Goal: Transaction & Acquisition: Purchase product/service

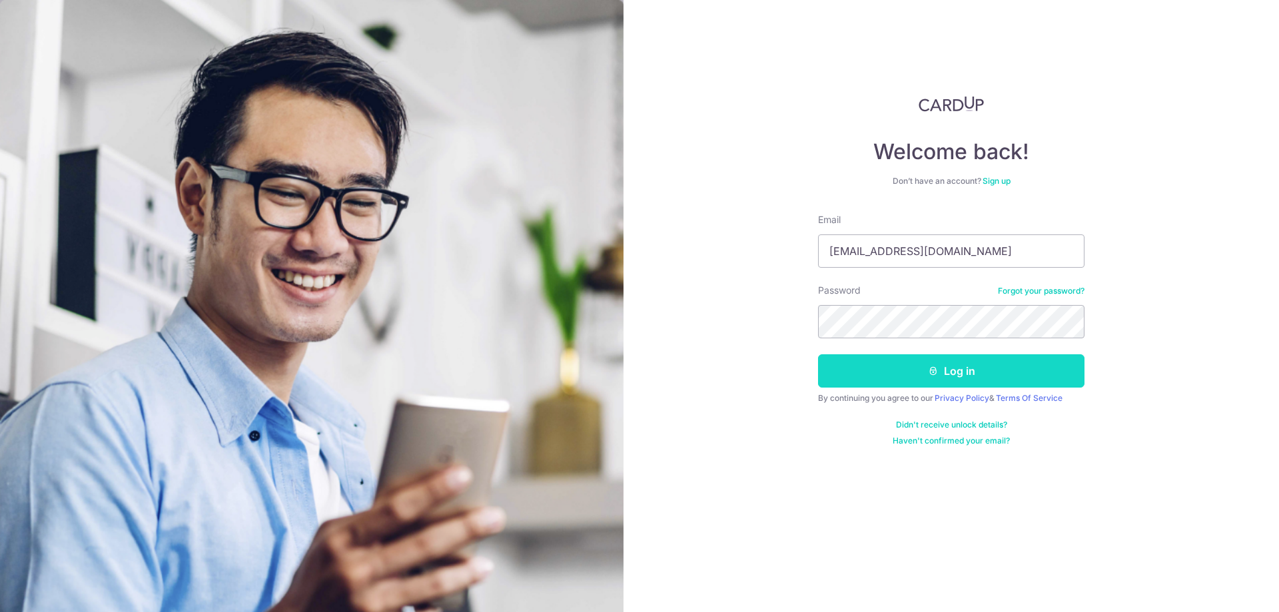
click at [844, 365] on button "Log in" at bounding box center [951, 370] width 266 height 33
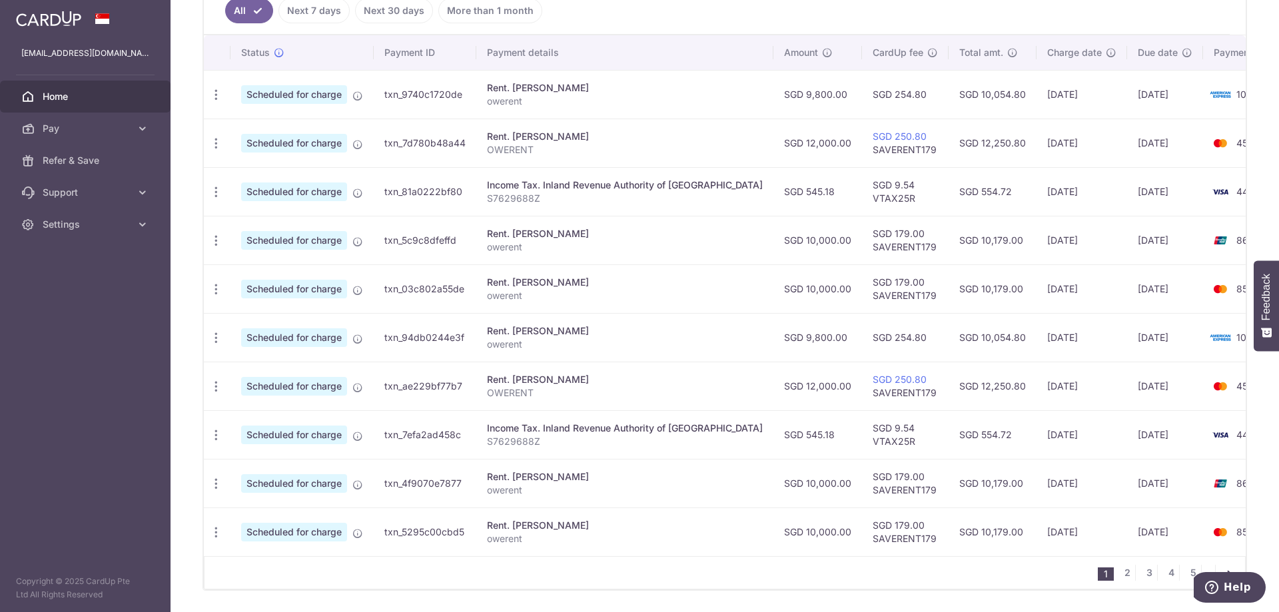
scroll to position [400, 0]
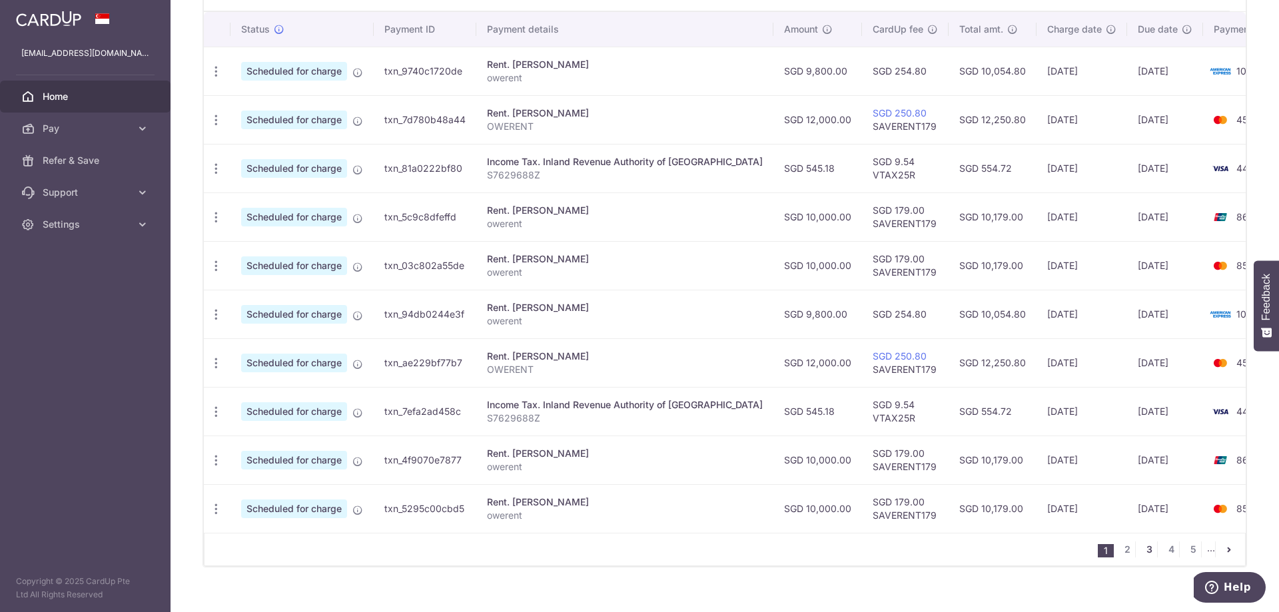
click at [1142, 557] on link "3" at bounding box center [1149, 549] width 16 height 16
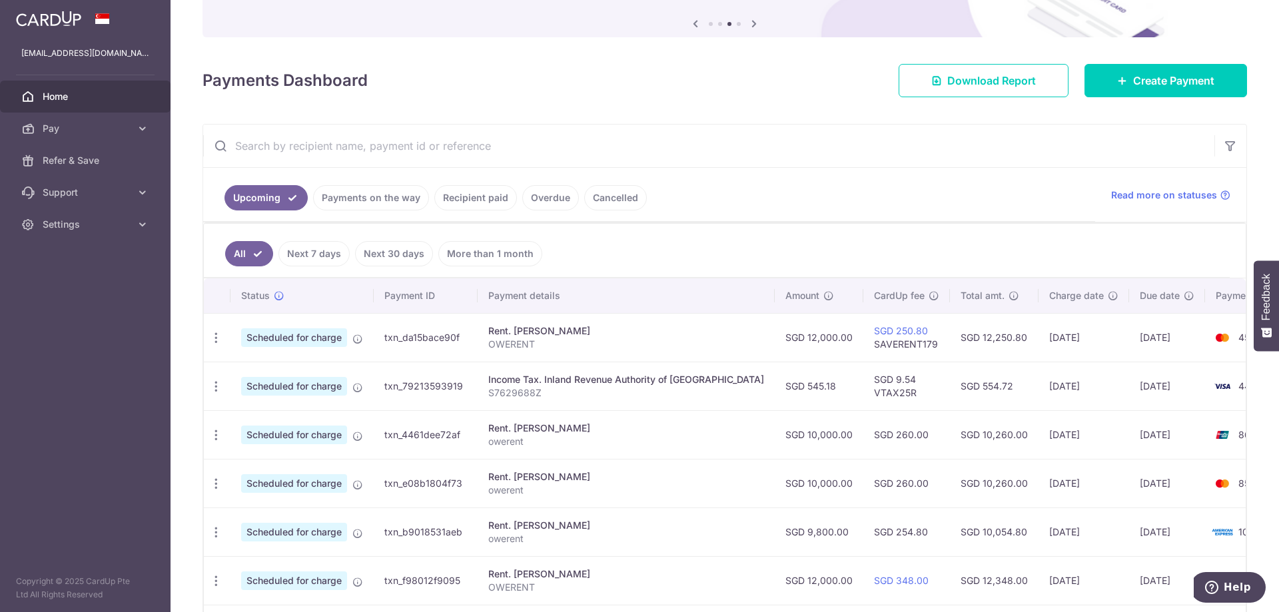
scroll to position [200, 0]
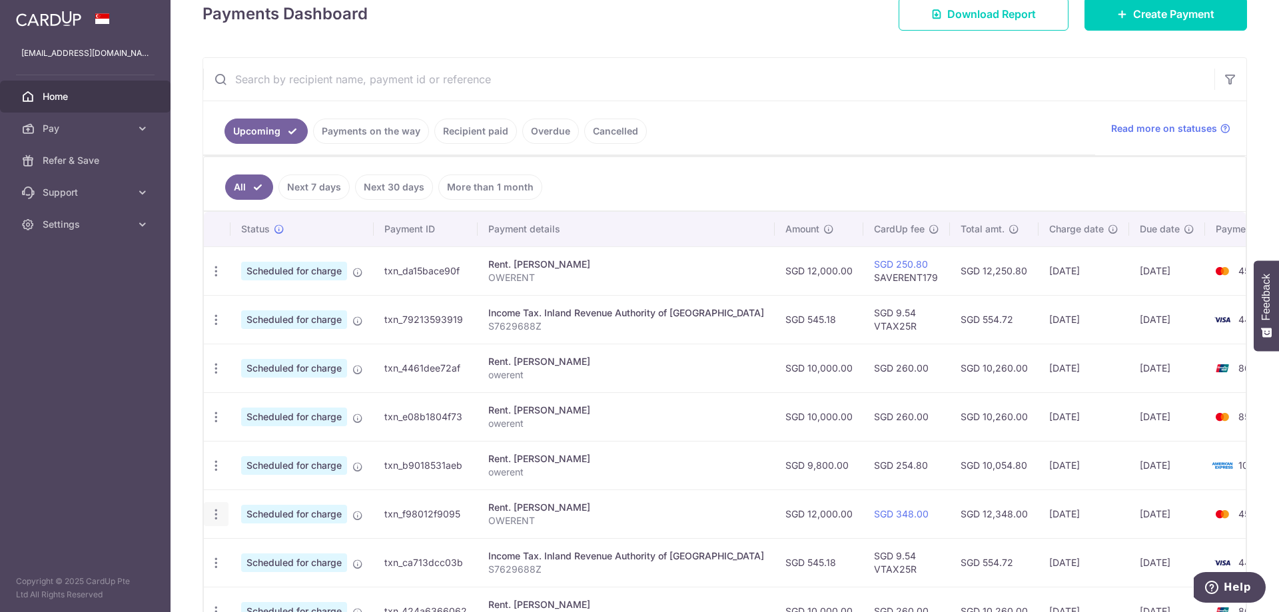
click at [218, 512] on icon "button" at bounding box center [216, 515] width 14 height 14
click at [260, 555] on span "Update payment" at bounding box center [287, 551] width 91 height 16
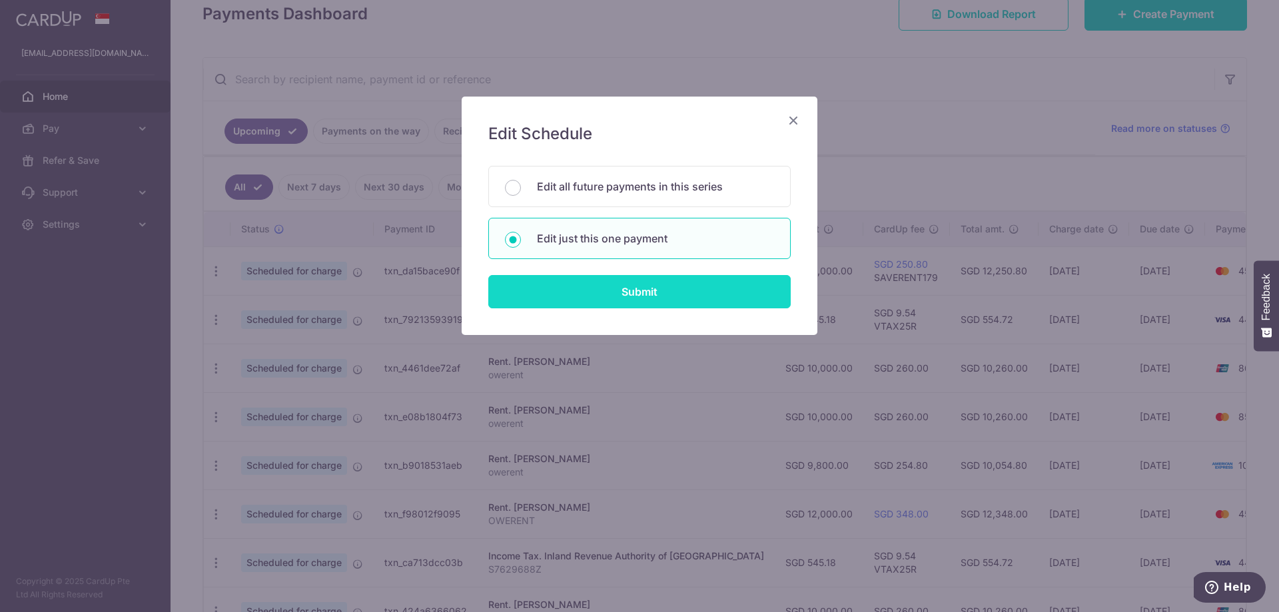
click at [608, 290] on input "Submit" at bounding box center [639, 291] width 302 height 33
radio input "true"
type input "12,000.00"
type input "04/03/2026"
type input "OWERENT"
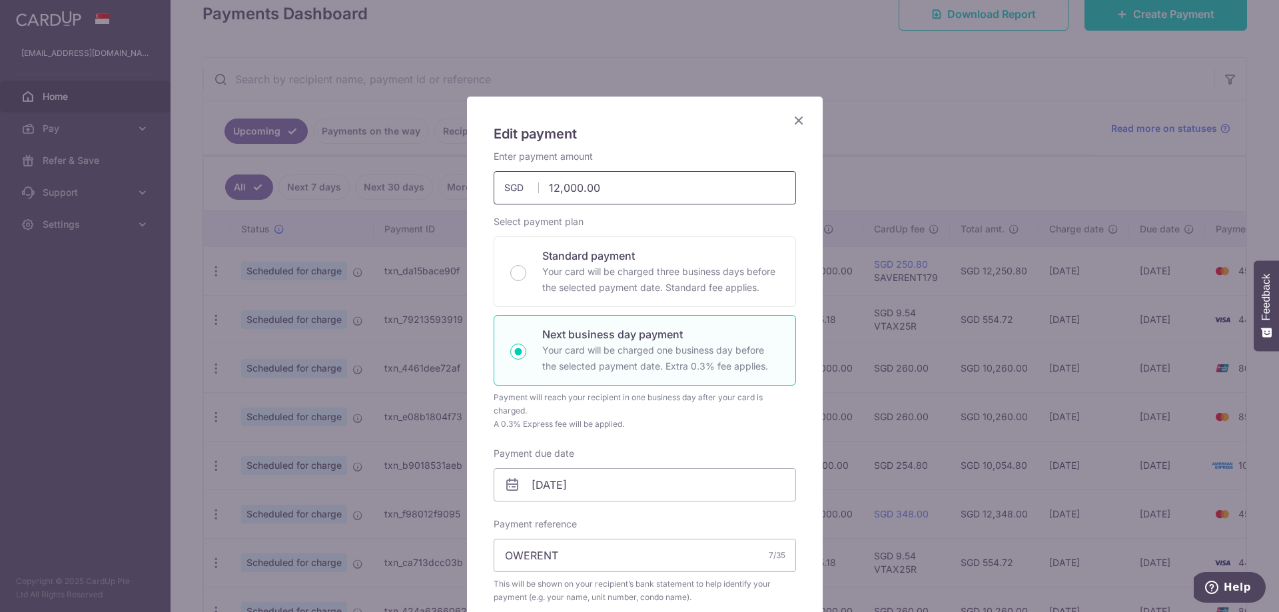
drag, startPoint x: 605, startPoint y: 188, endPoint x: 506, endPoint y: 191, distance: 99.3
click at [506, 191] on div "12,000.00 12000.00 SGD" at bounding box center [645, 187] width 302 height 33
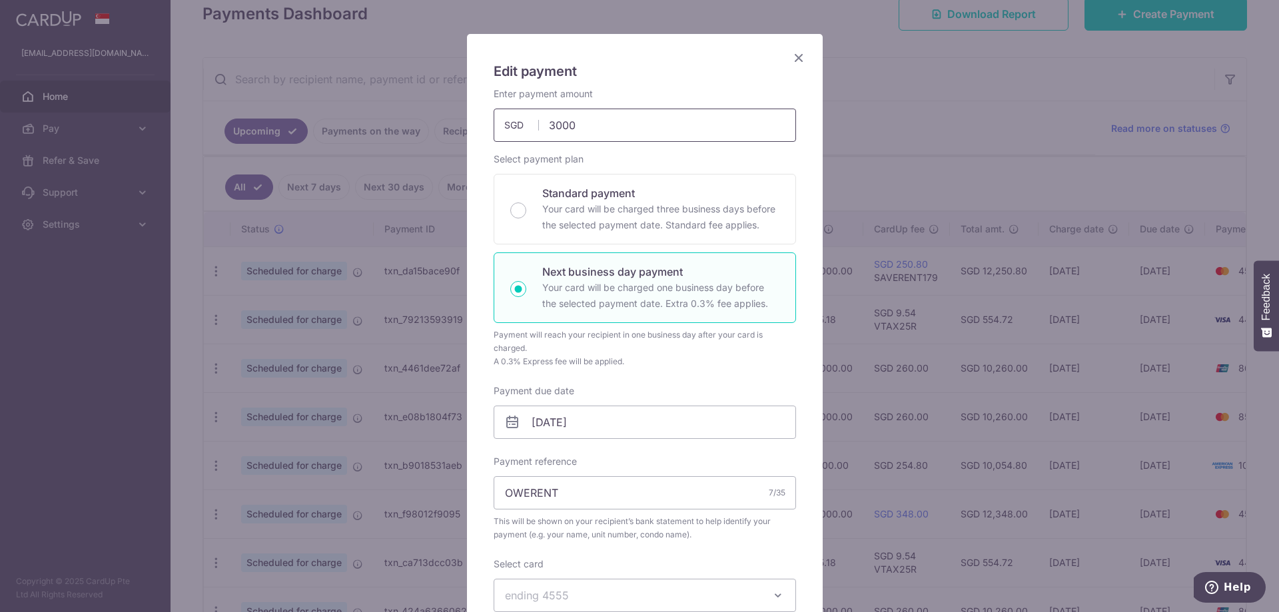
scroll to position [133, 0]
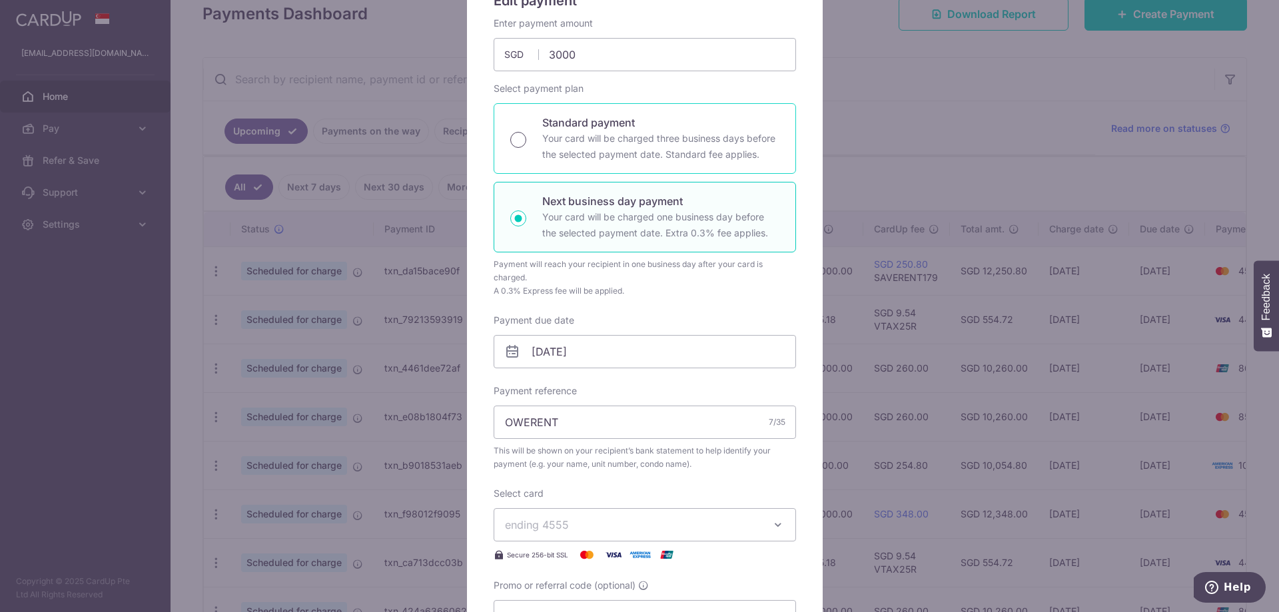
type input "3,000.00"
click at [520, 142] on input "Standard payment Your card will be charged three business days before the selec…" at bounding box center [518, 140] width 16 height 16
radio input "true"
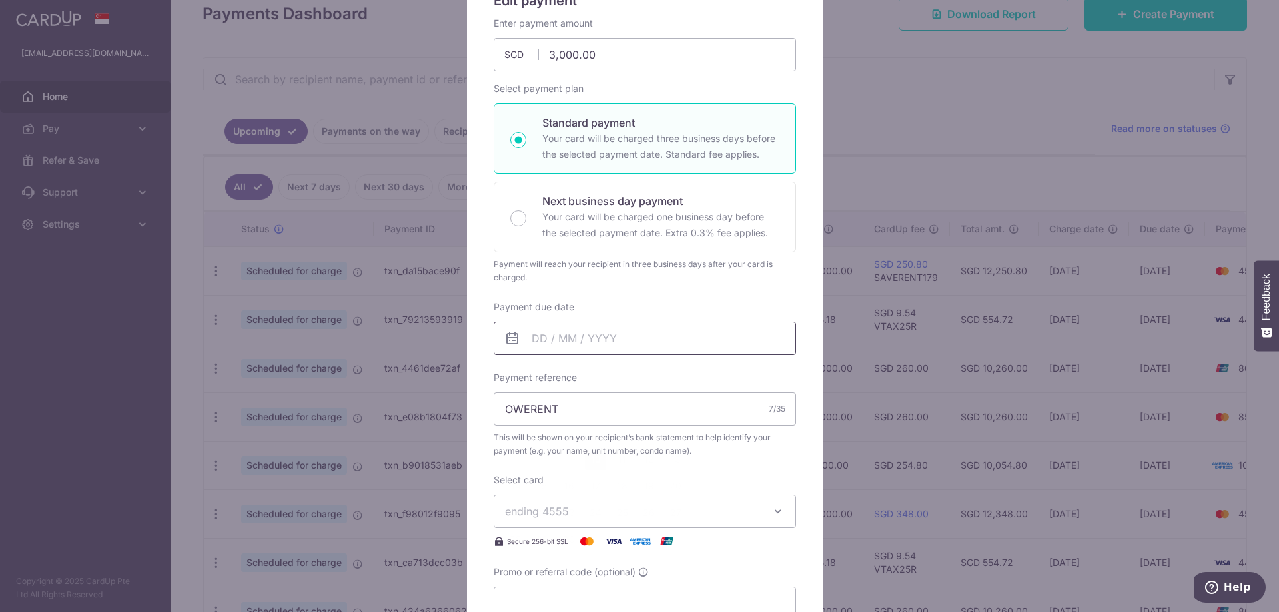
click at [585, 346] on input "Payment due date" at bounding box center [645, 338] width 302 height 33
click at [596, 462] on link "10" at bounding box center [595, 459] width 21 height 21
type input "[DATE]"
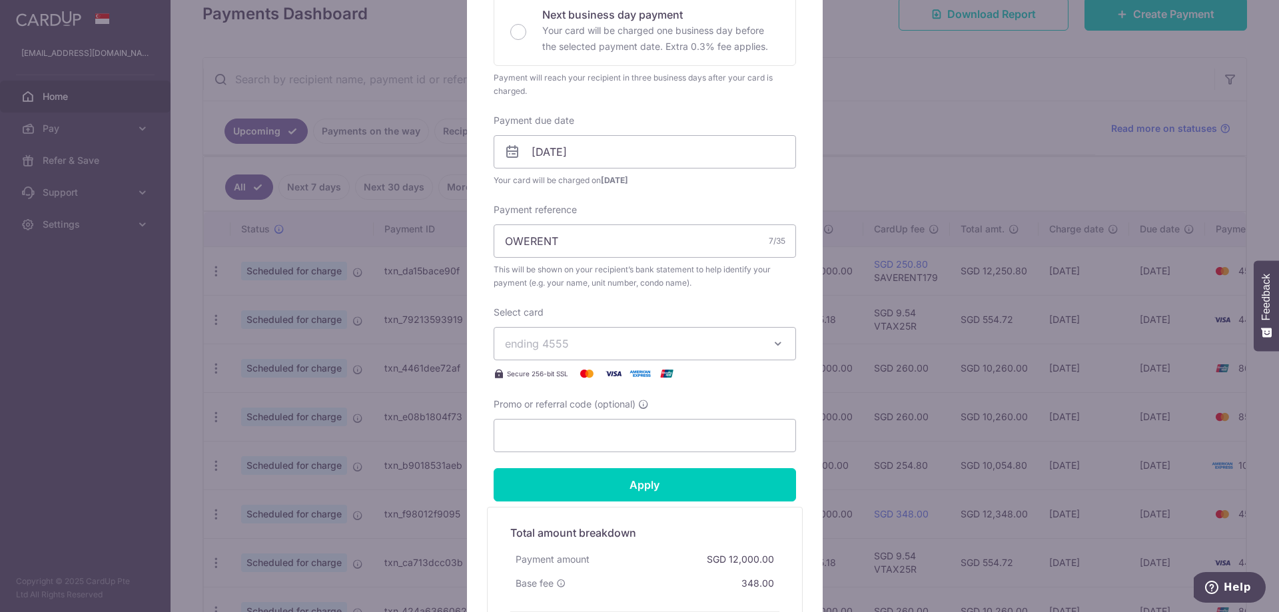
scroll to position [333, 0]
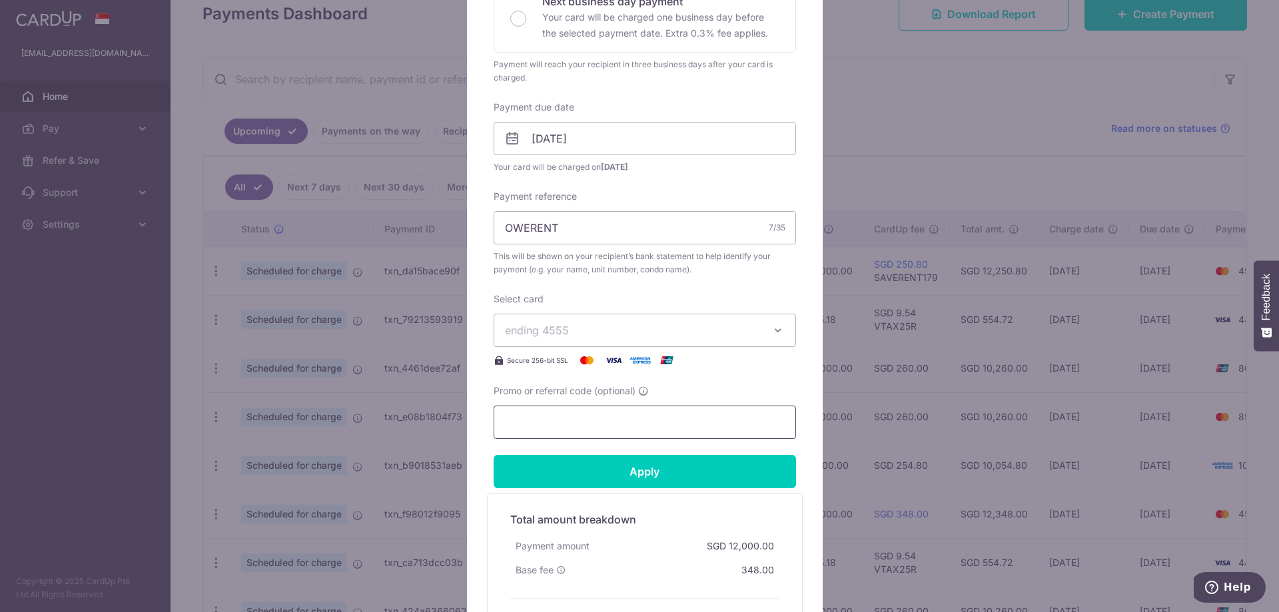
click at [553, 432] on input "Promo or referral code (optional)" at bounding box center [645, 422] width 302 height 33
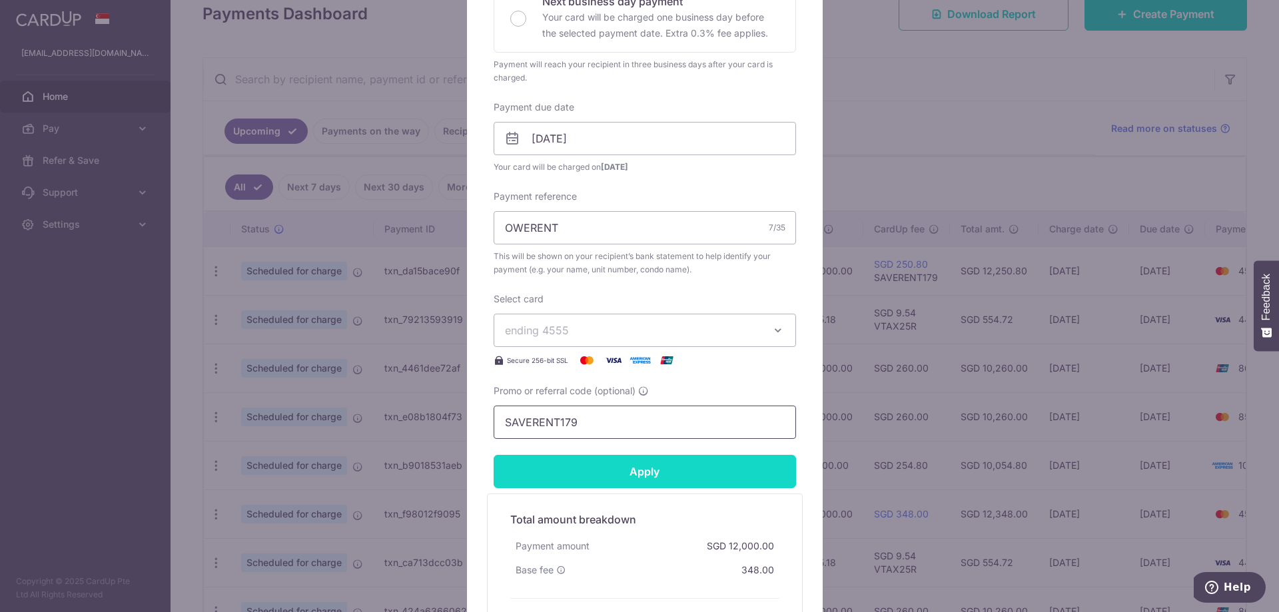
type input "SAVERENT179"
click at [689, 482] on input "Apply" at bounding box center [645, 471] width 302 height 33
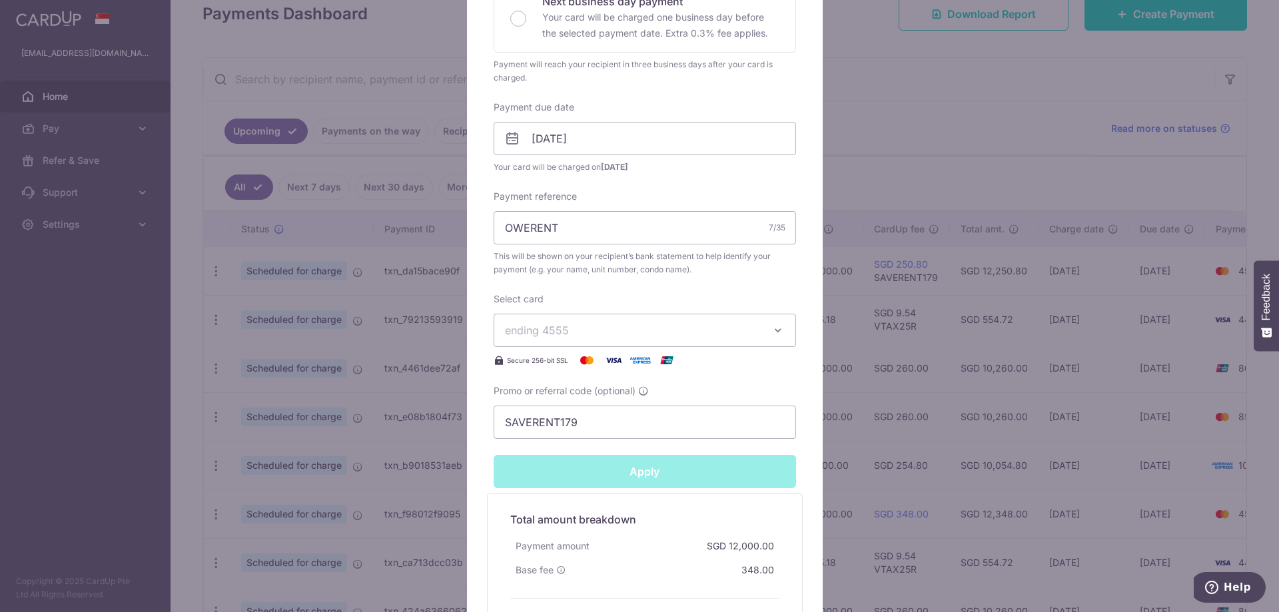
type input "Successfully Applied"
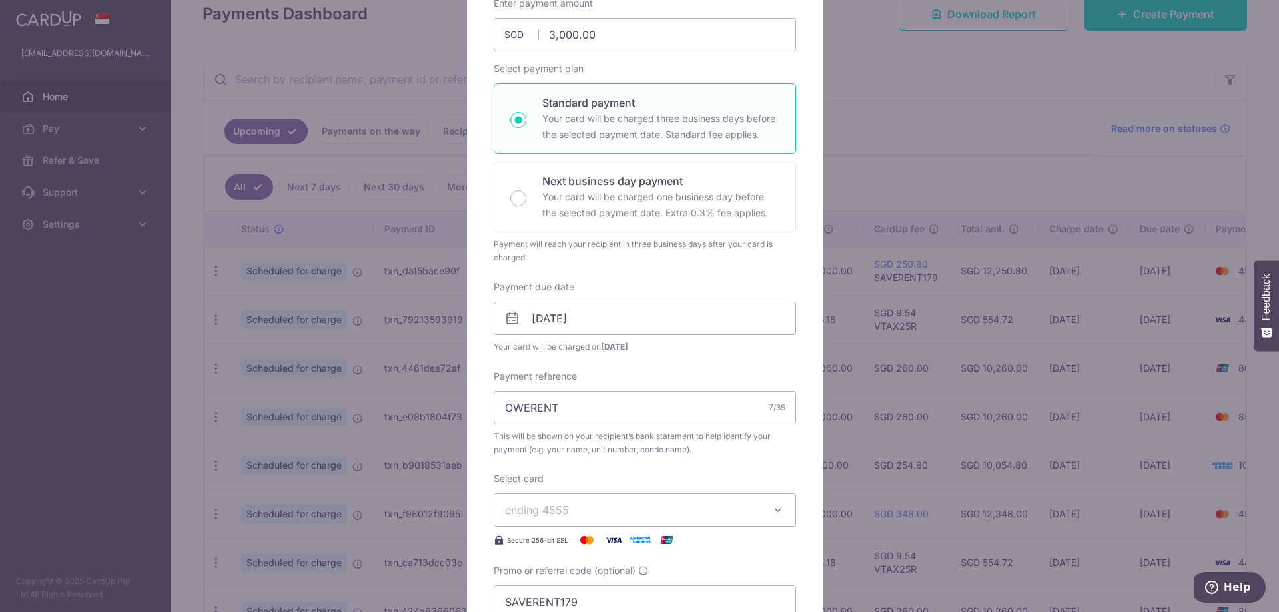
scroll to position [0, 0]
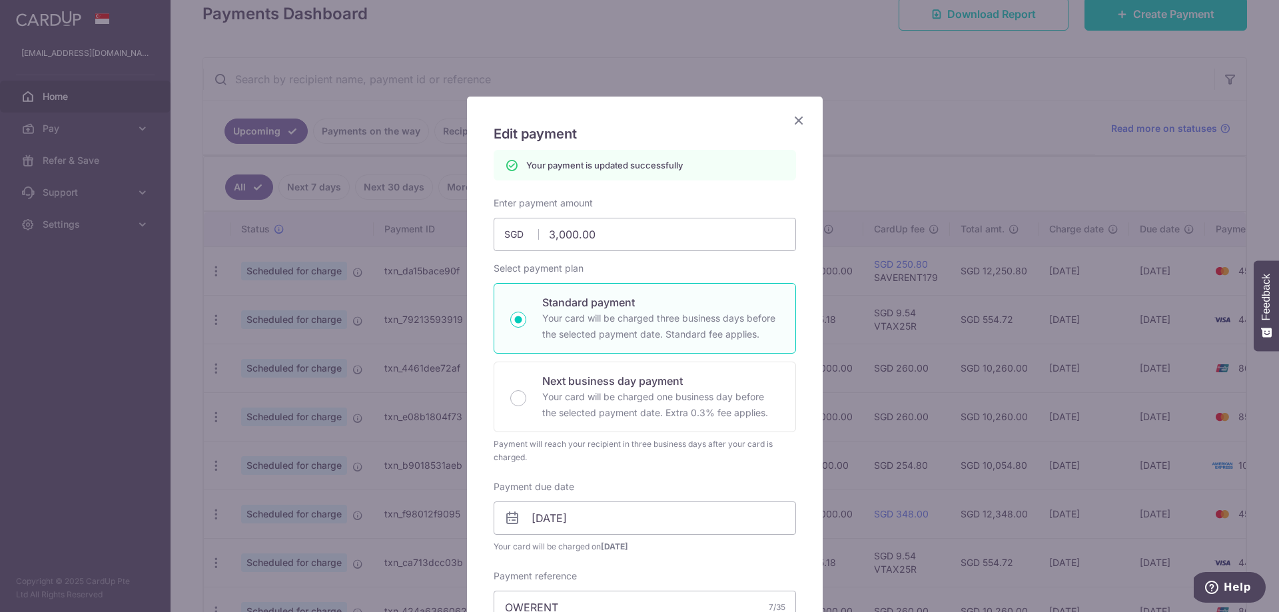
drag, startPoint x: 797, startPoint y: 120, endPoint x: 544, endPoint y: 203, distance: 265.8
click at [795, 120] on icon "Close" at bounding box center [799, 120] width 16 height 17
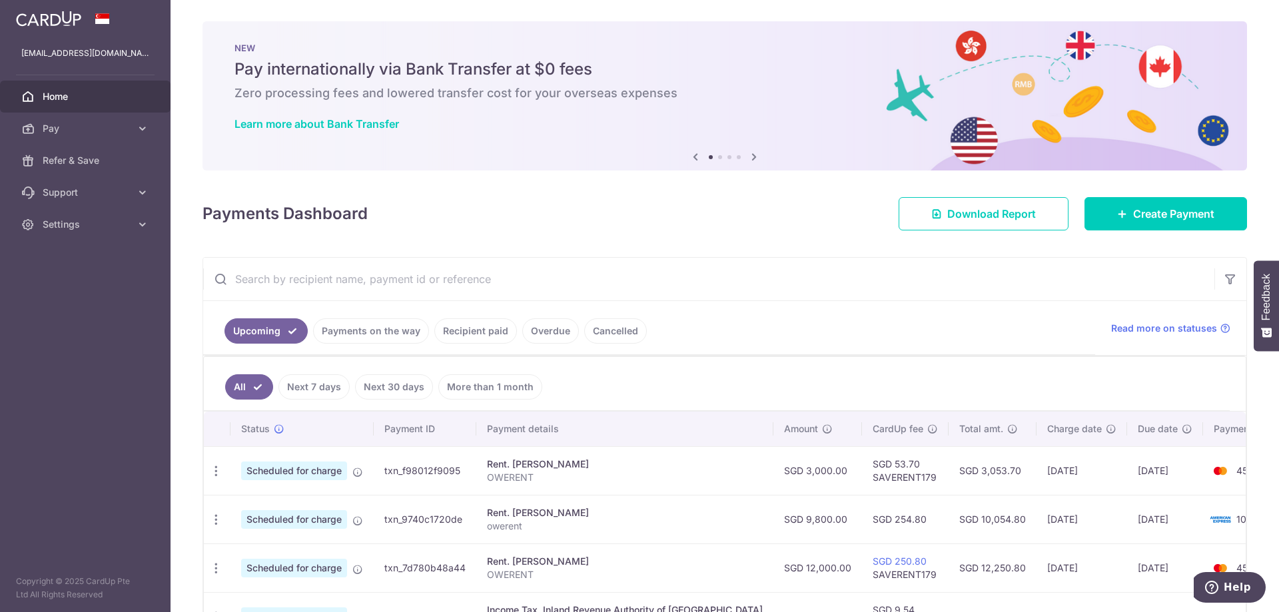
scroll to position [133, 0]
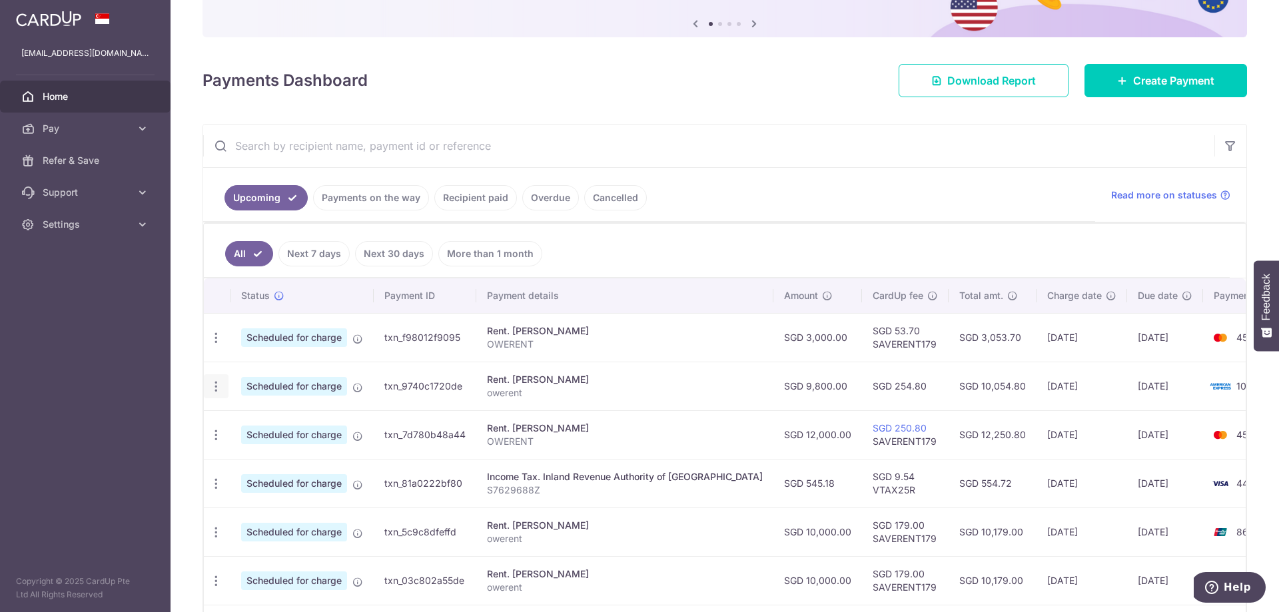
click at [214, 390] on icon "button" at bounding box center [216, 387] width 14 height 14
click at [278, 423] on span "Update payment" at bounding box center [287, 423] width 91 height 16
radio input "true"
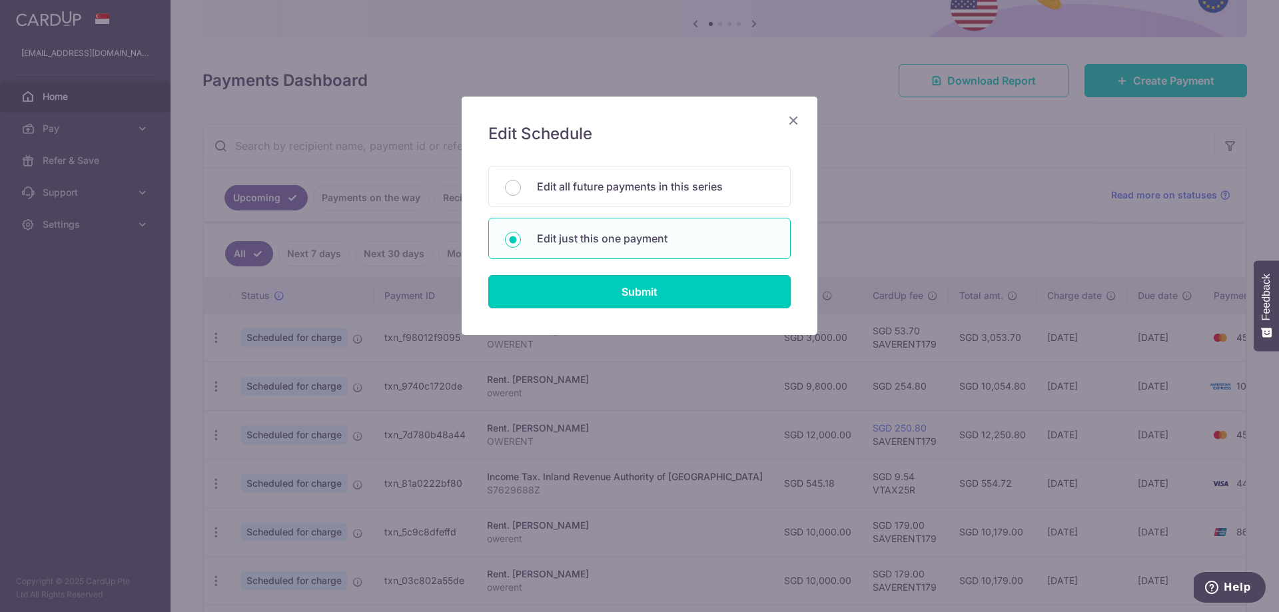
drag, startPoint x: 609, startPoint y: 288, endPoint x: 658, endPoint y: 318, distance: 57.7
click at [609, 289] on input "Submit" at bounding box center [639, 291] width 302 height 33
radio input "true"
type input "9,800.00"
type input "[DATE]"
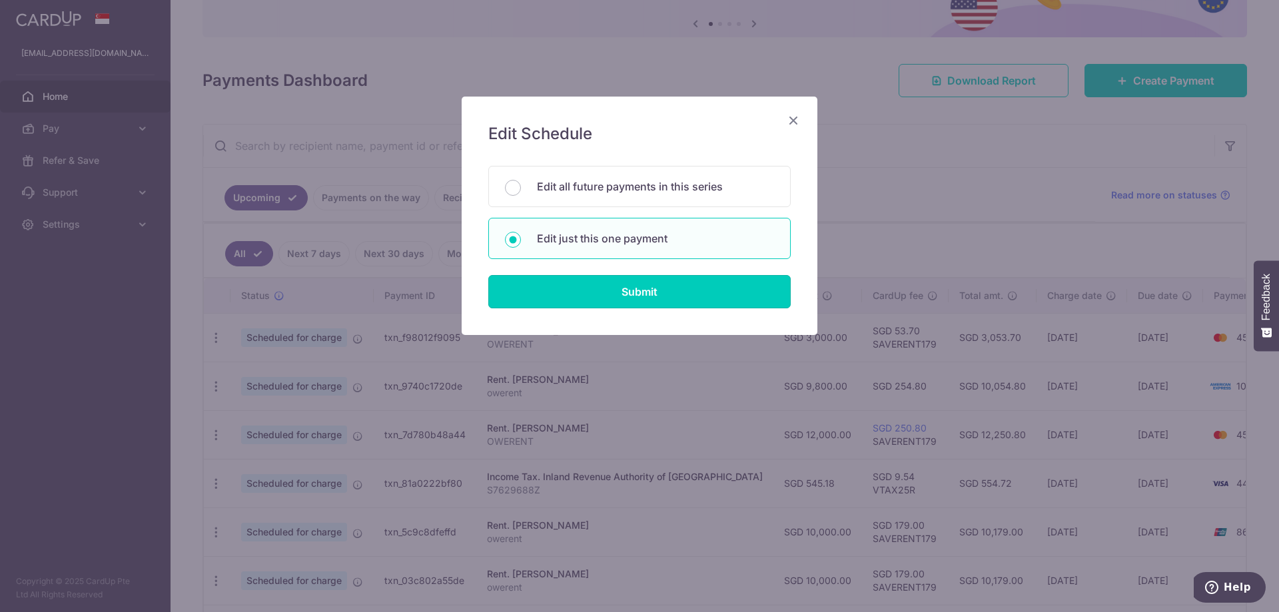
type input "owerent"
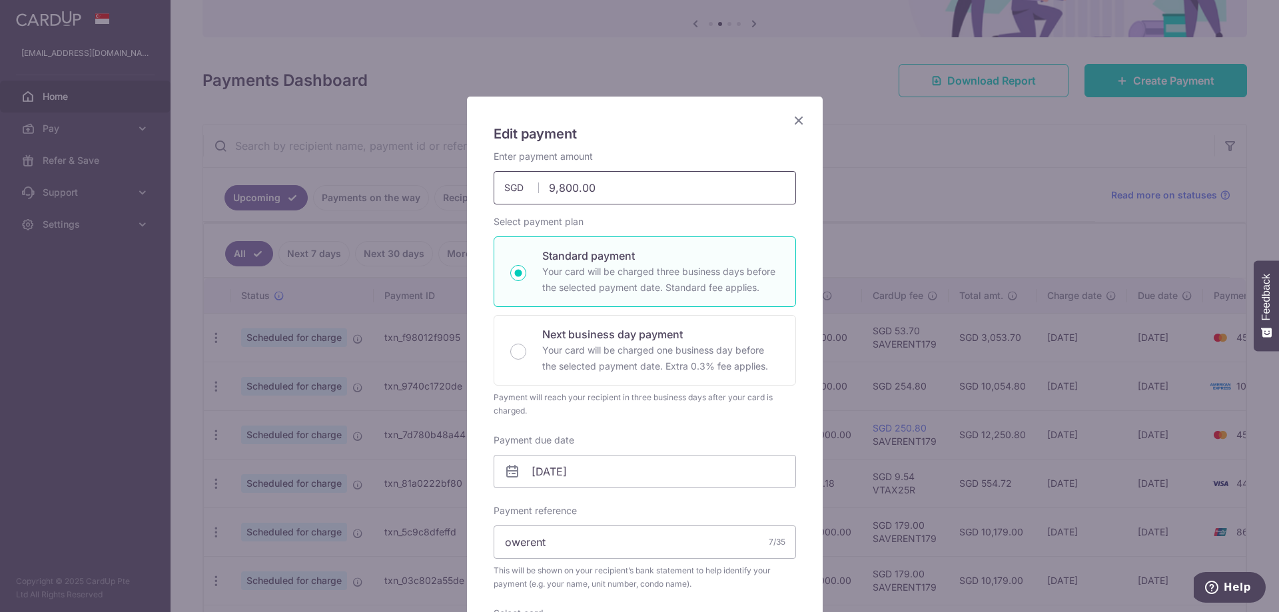
drag, startPoint x: 581, startPoint y: 186, endPoint x: 513, endPoint y: 187, distance: 68.6
click at [515, 189] on div "9,800.00 9800.00 SGD" at bounding box center [645, 187] width 302 height 33
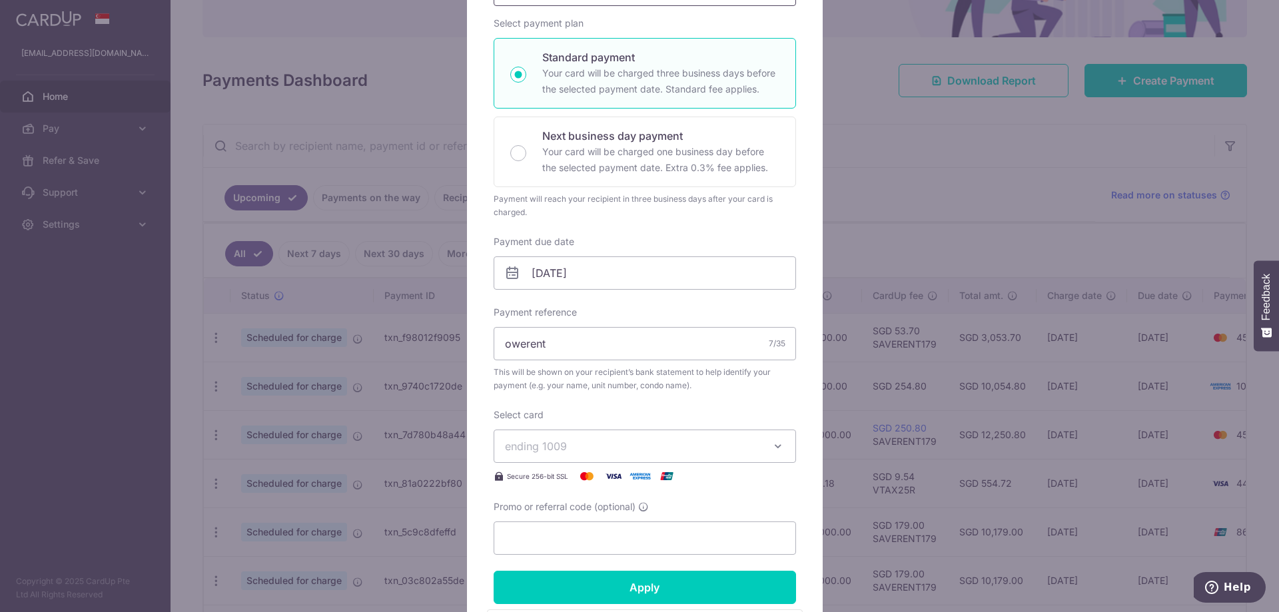
scroll to position [200, 0]
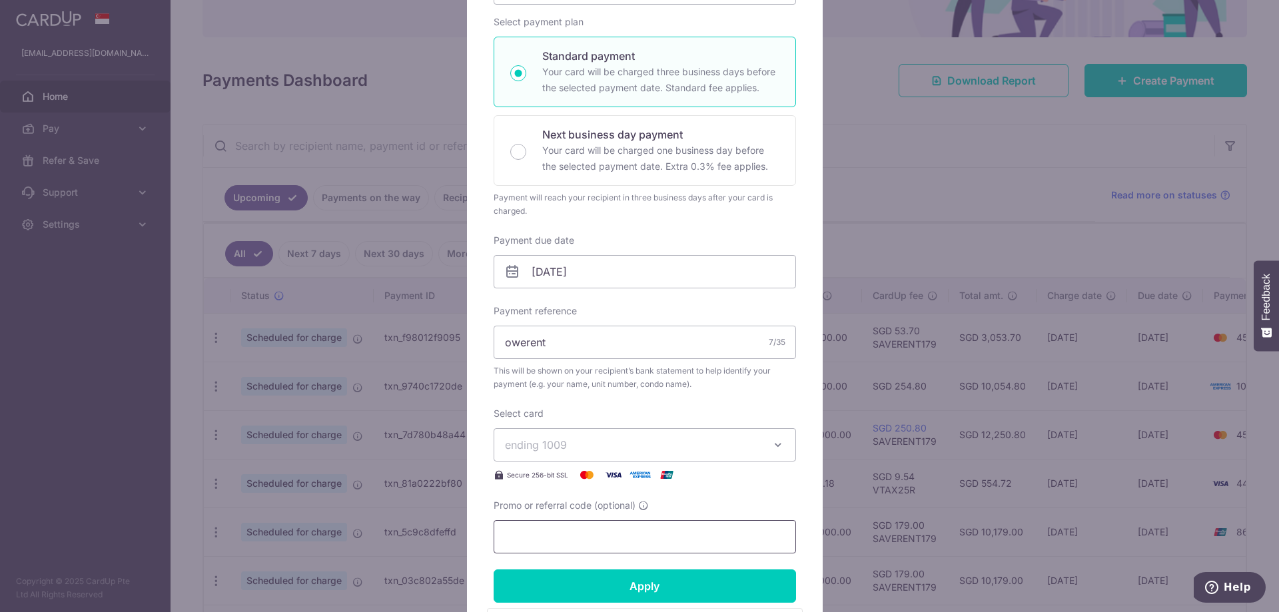
type input "13,000.00"
click at [557, 535] on input "Promo or referral code (optional)" at bounding box center [645, 536] width 302 height 33
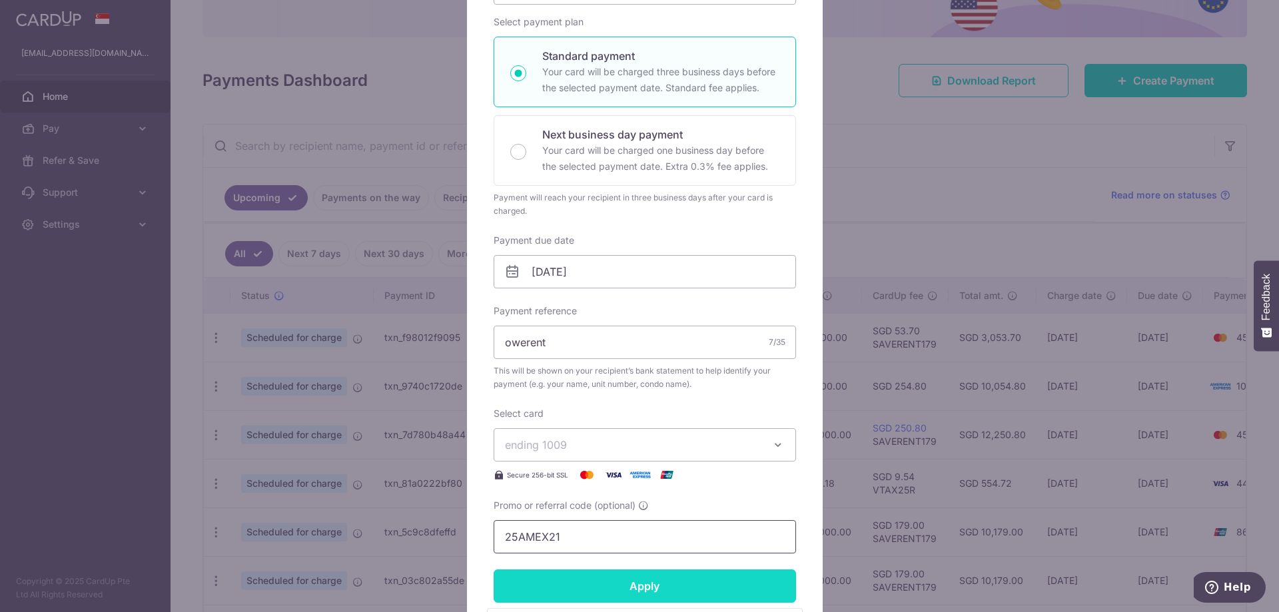
type input "25AMEX21"
click at [674, 586] on input "Apply" at bounding box center [645, 585] width 302 height 33
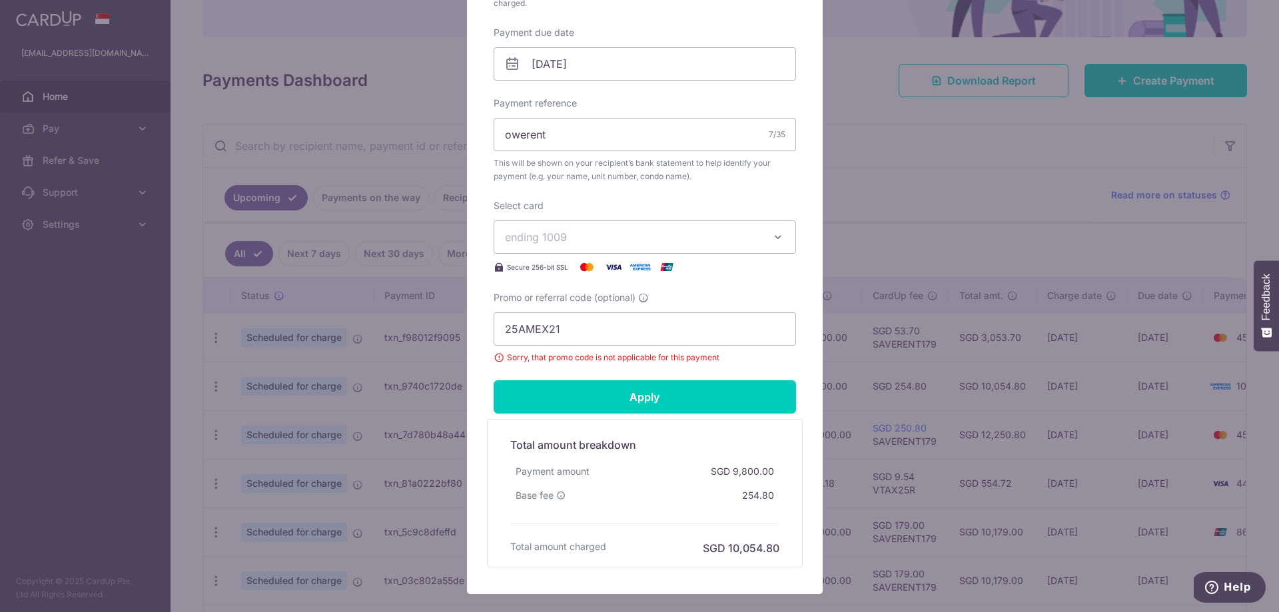
scroll to position [486, 0]
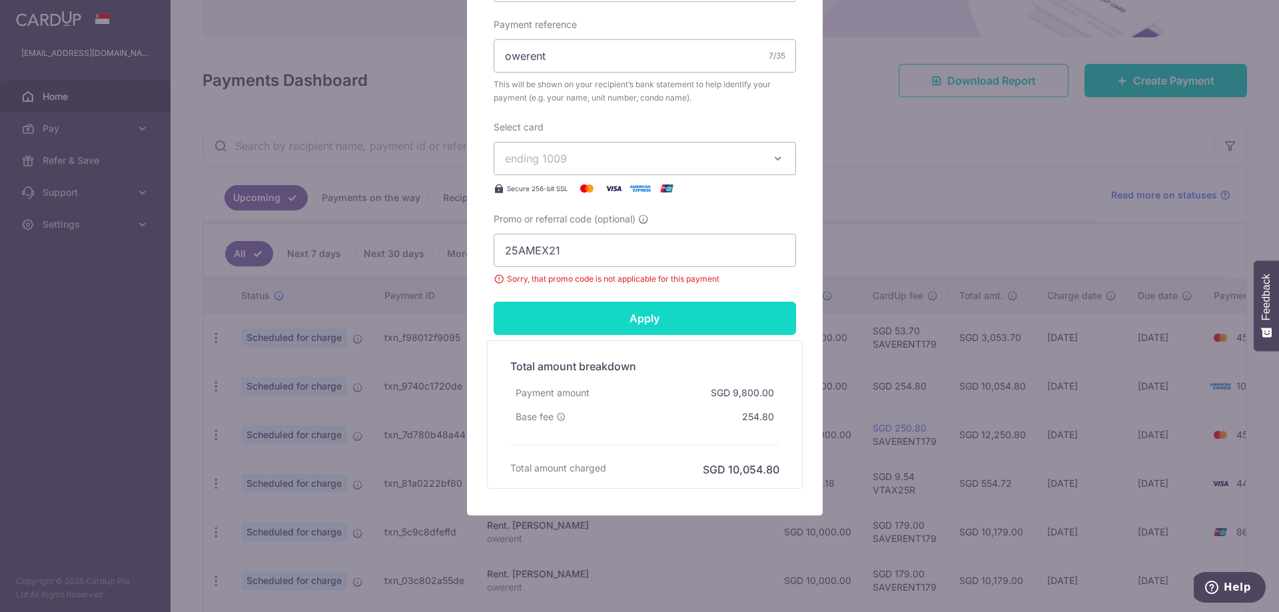
click at [626, 326] on input "Apply" at bounding box center [645, 318] width 302 height 33
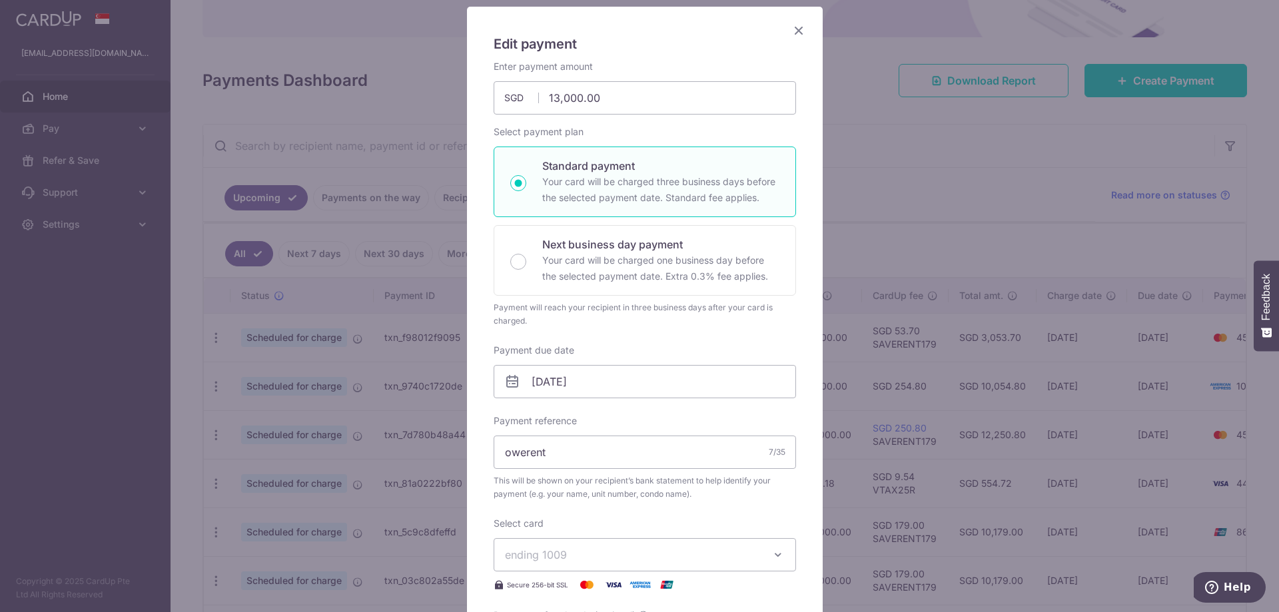
scroll to position [0, 0]
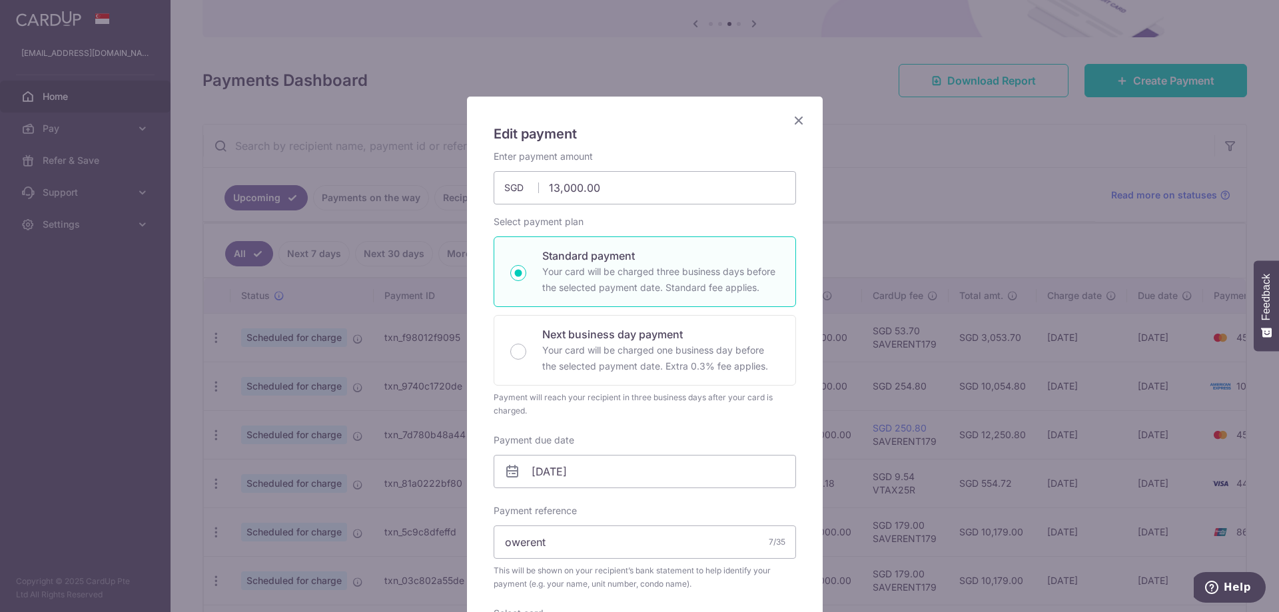
click at [796, 121] on icon "Close" at bounding box center [799, 120] width 16 height 17
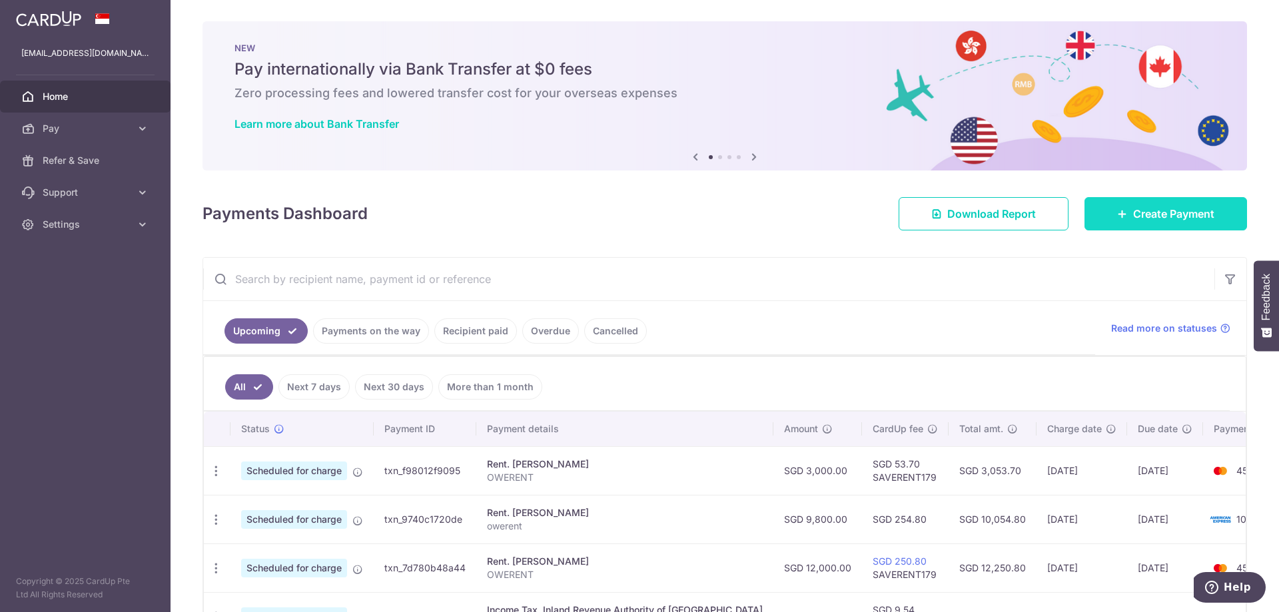
click at [1133, 213] on span "Create Payment" at bounding box center [1173, 214] width 81 height 16
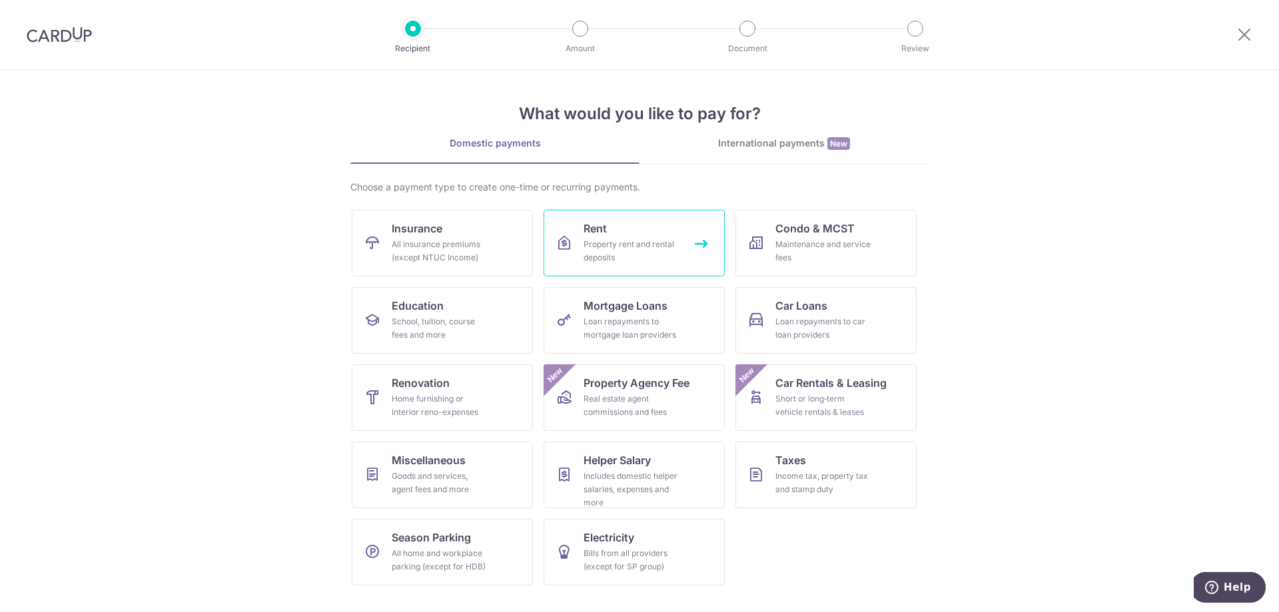
click at [624, 244] on div "Property rent and rental deposits" at bounding box center [631, 251] width 96 height 27
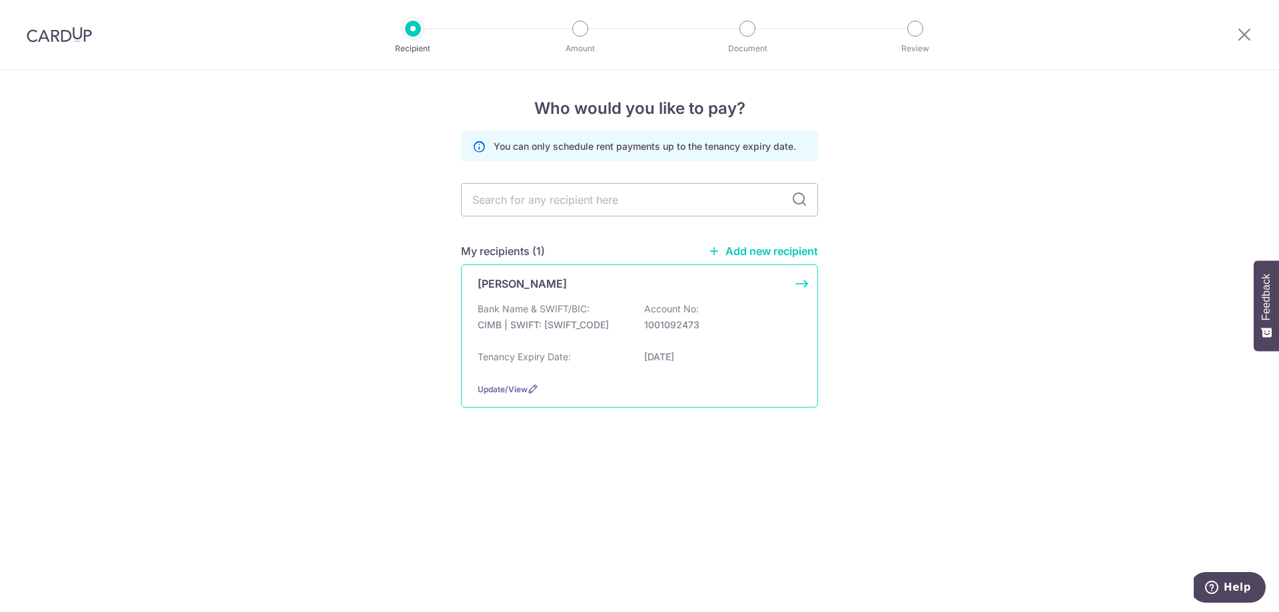
click at [588, 325] on p "CIMB | SWIFT: [SWIFT_CODE]" at bounding box center [552, 324] width 149 height 13
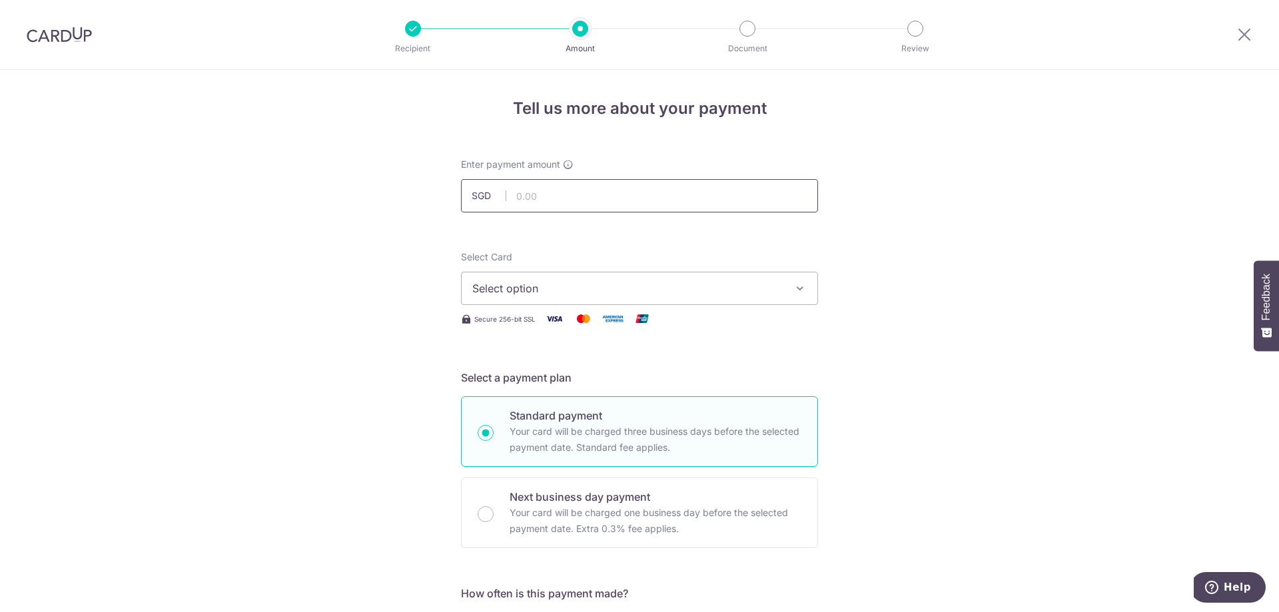
click at [549, 200] on input "text" at bounding box center [639, 195] width 357 height 33
type input "1"
type input "5,000.00"
click at [561, 283] on span "Select option" at bounding box center [627, 288] width 310 height 16
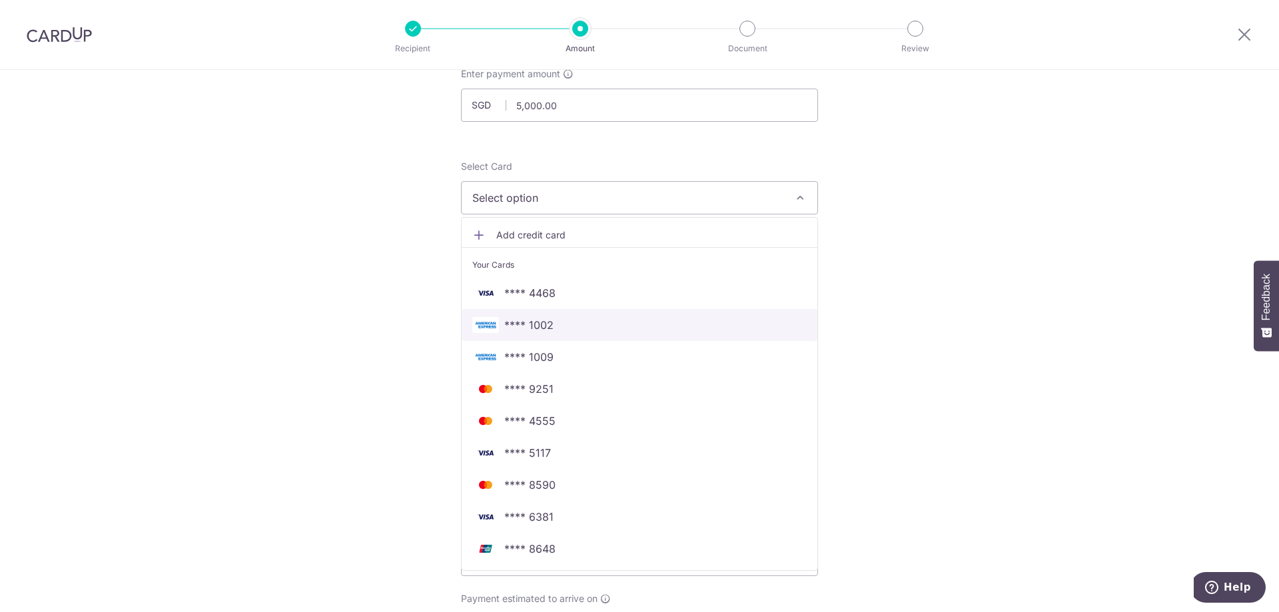
scroll to position [133, 0]
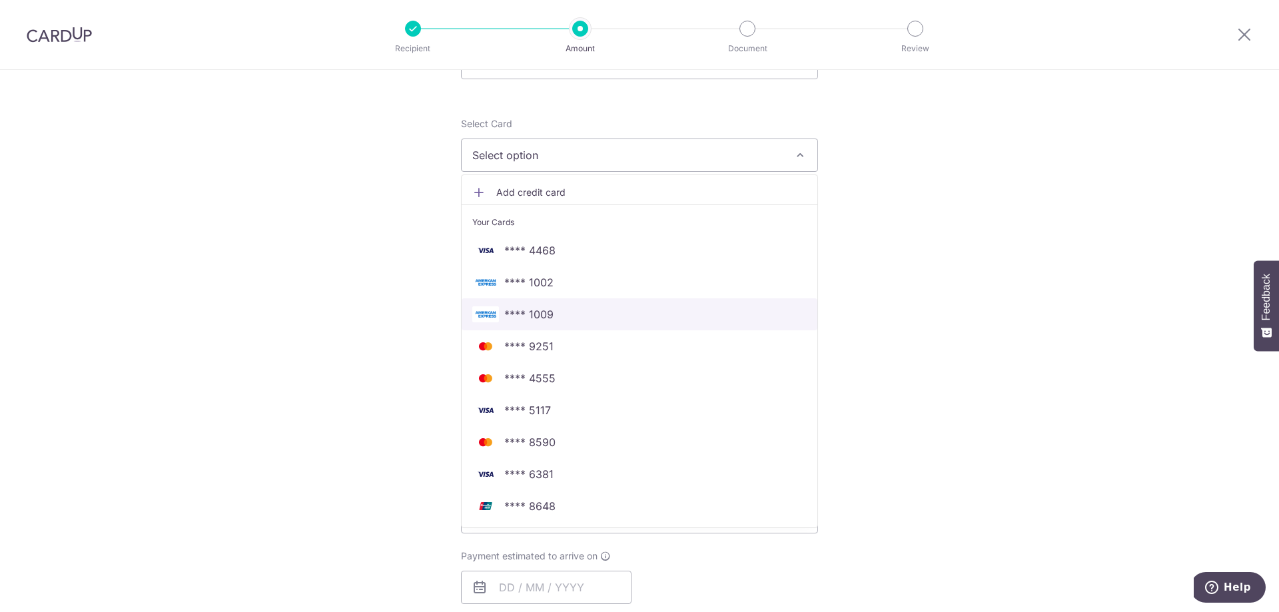
click at [553, 318] on span "**** 1009" at bounding box center [639, 314] width 334 height 16
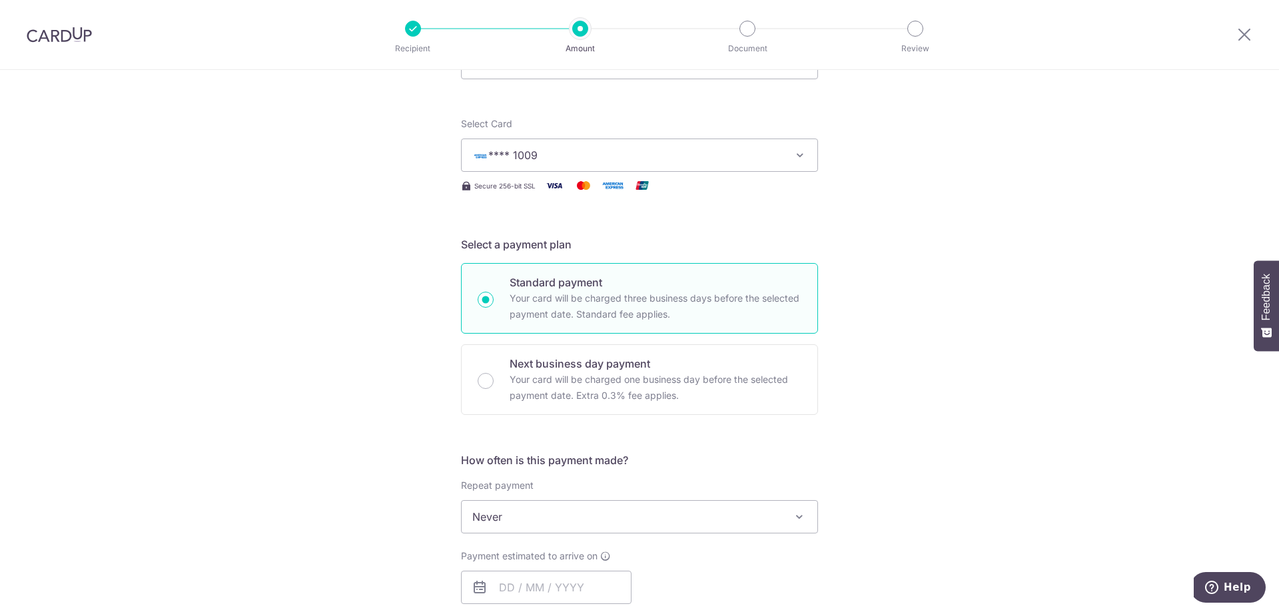
scroll to position [400, 0]
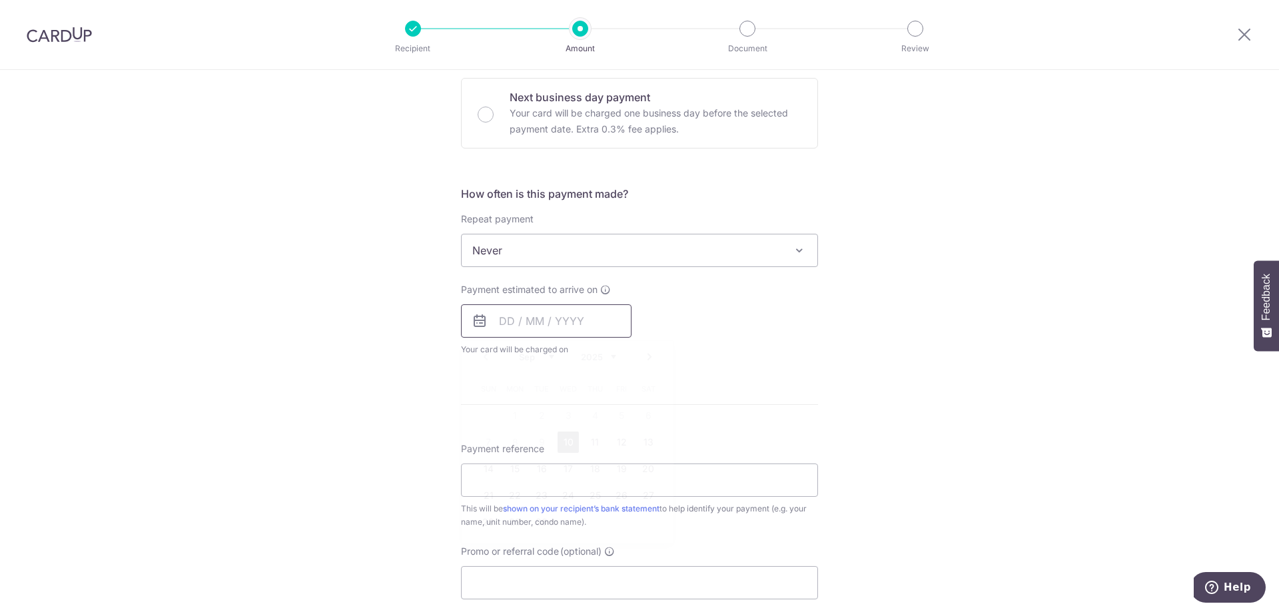
click at [523, 331] on input "text" at bounding box center [546, 320] width 171 height 33
click at [535, 517] on link "30" at bounding box center [541, 522] width 21 height 21
type input "[DATE]"
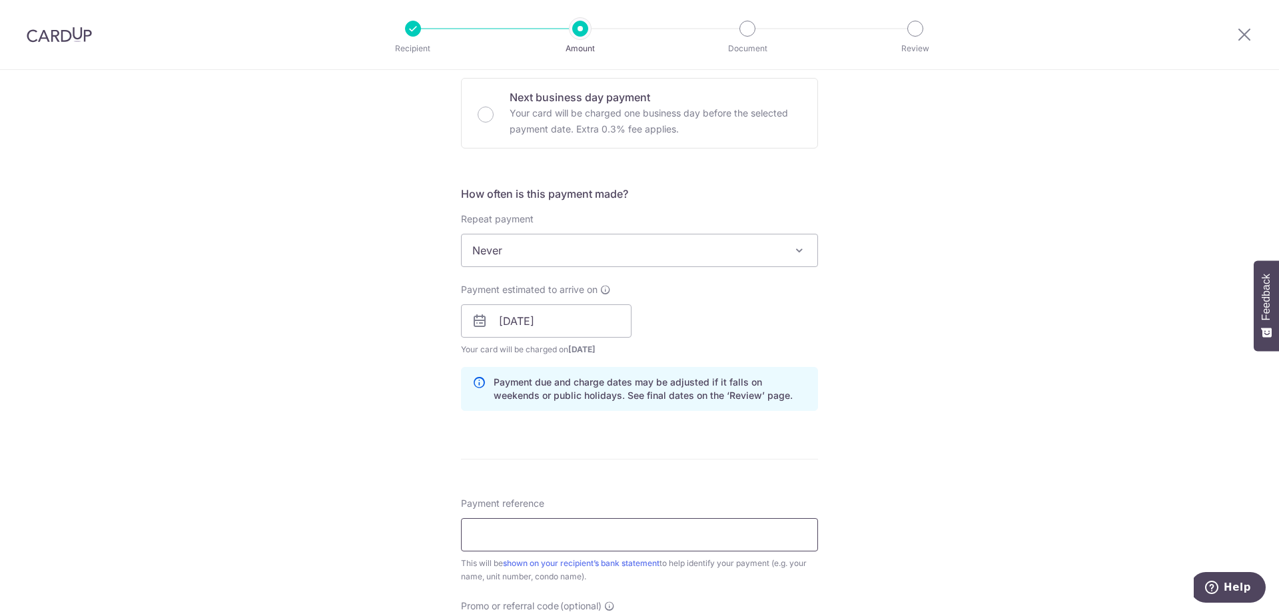
click at [533, 535] on input "Payment reference" at bounding box center [639, 534] width 357 height 33
type input "owerent"
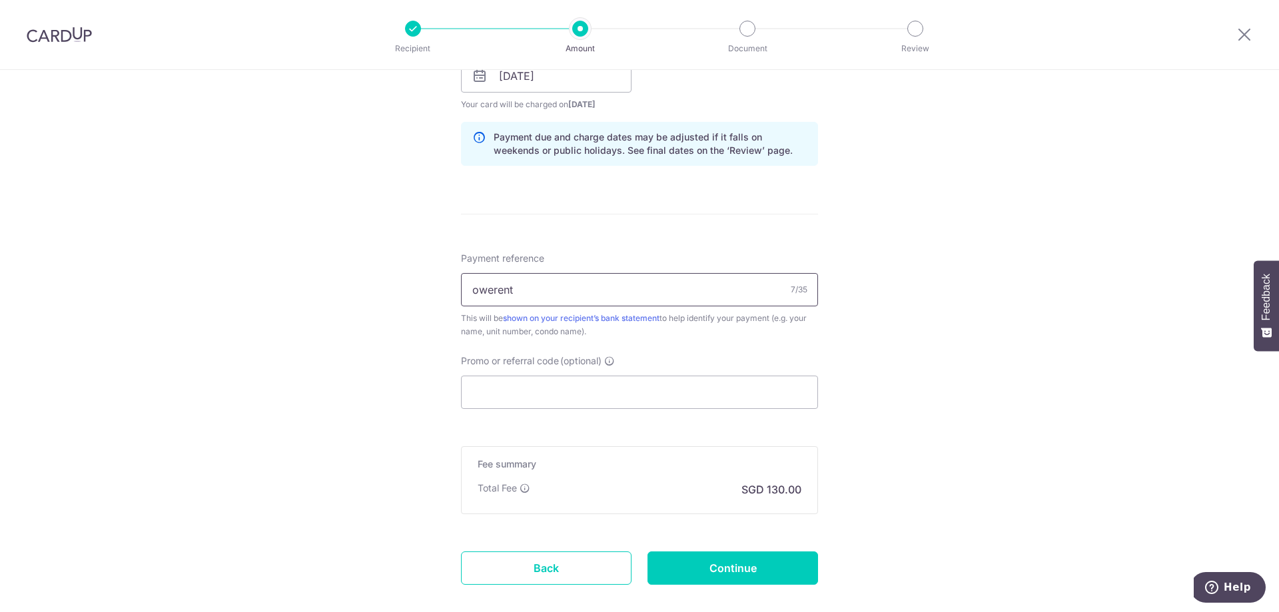
scroll to position [666, 0]
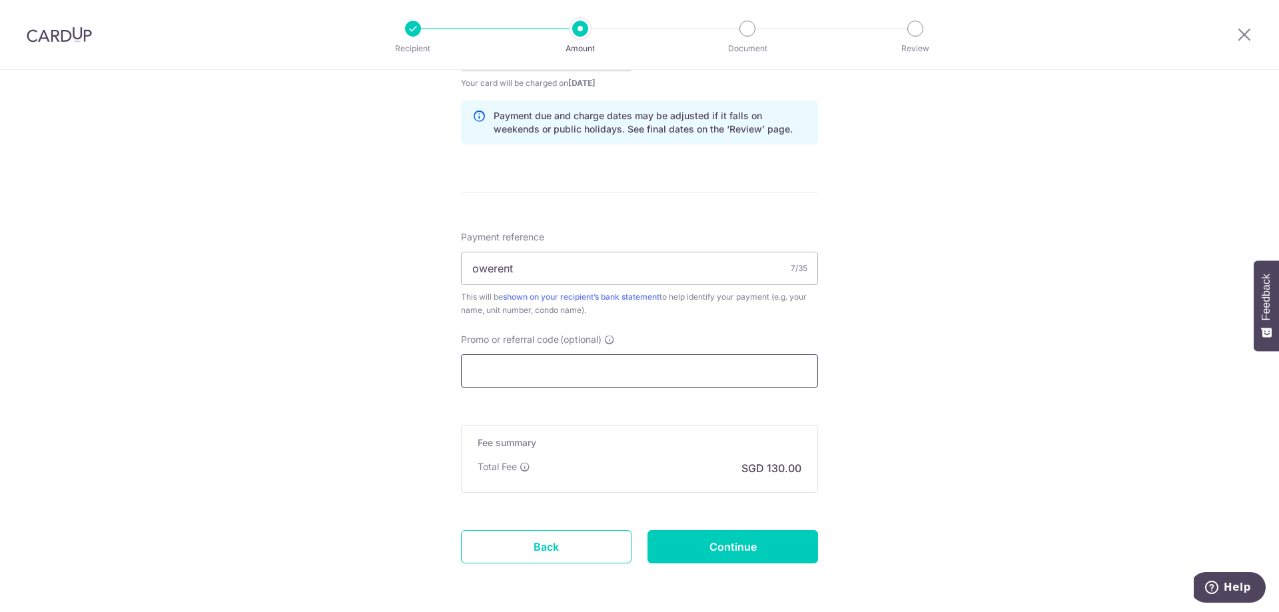
click at [507, 382] on input "Promo or referral code (optional)" at bounding box center [639, 370] width 357 height 33
type input "a"
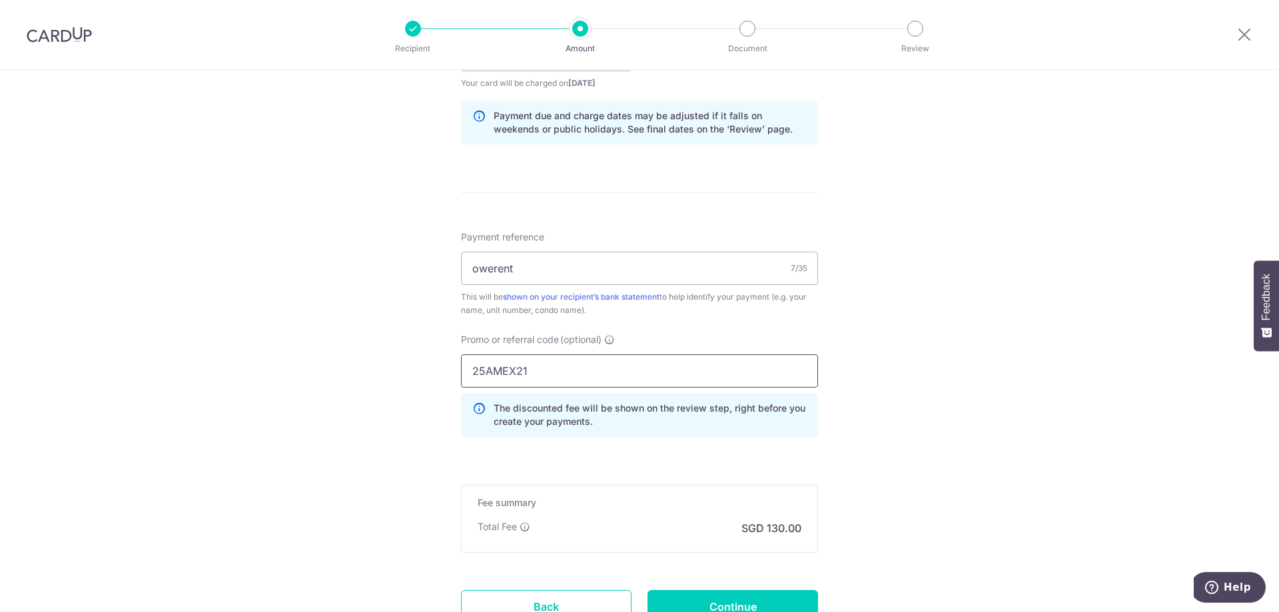
scroll to position [777, 0]
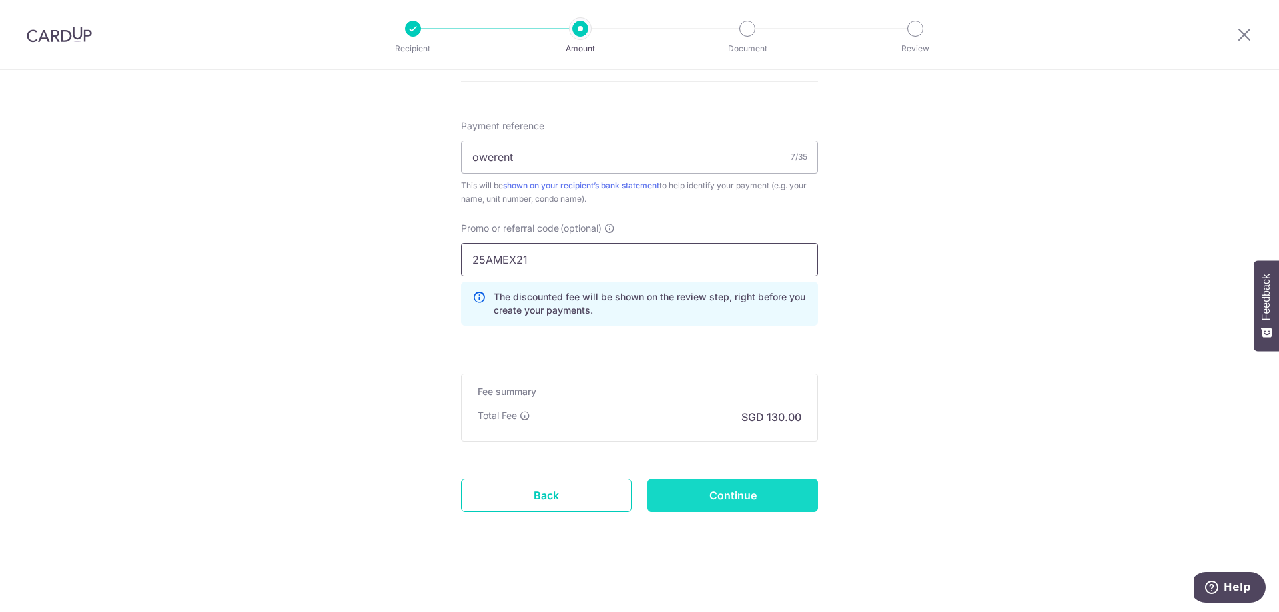
type input "25AMEX21"
click at [728, 484] on input "Continue" at bounding box center [732, 495] width 171 height 33
type input "Create Schedule"
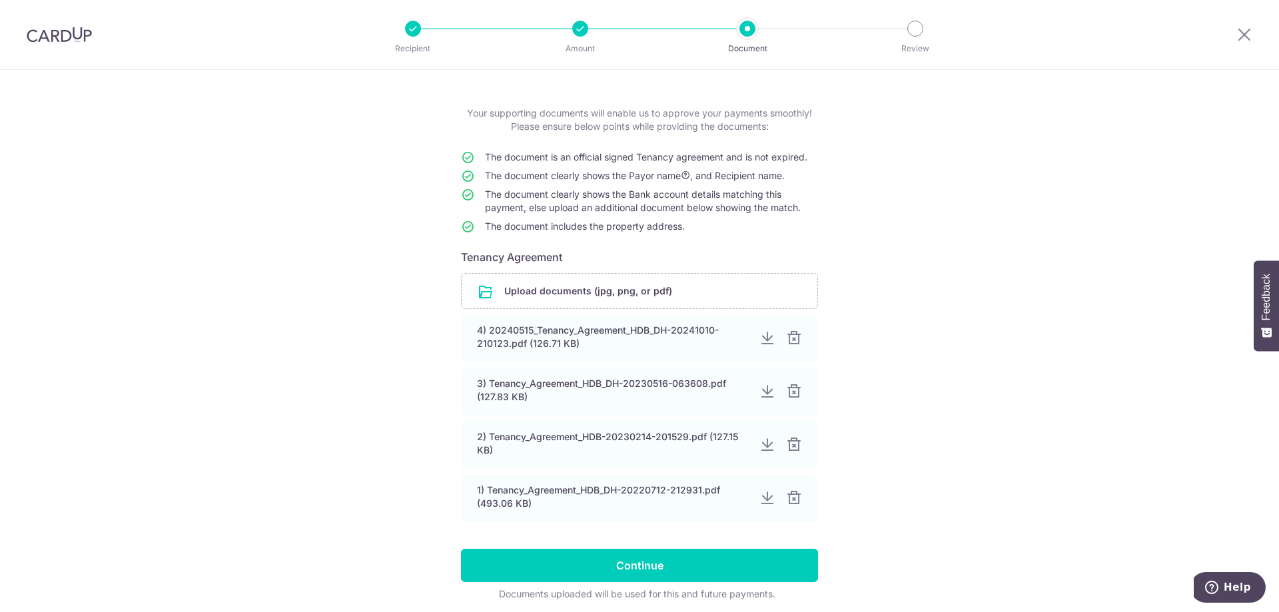
scroll to position [103, 0]
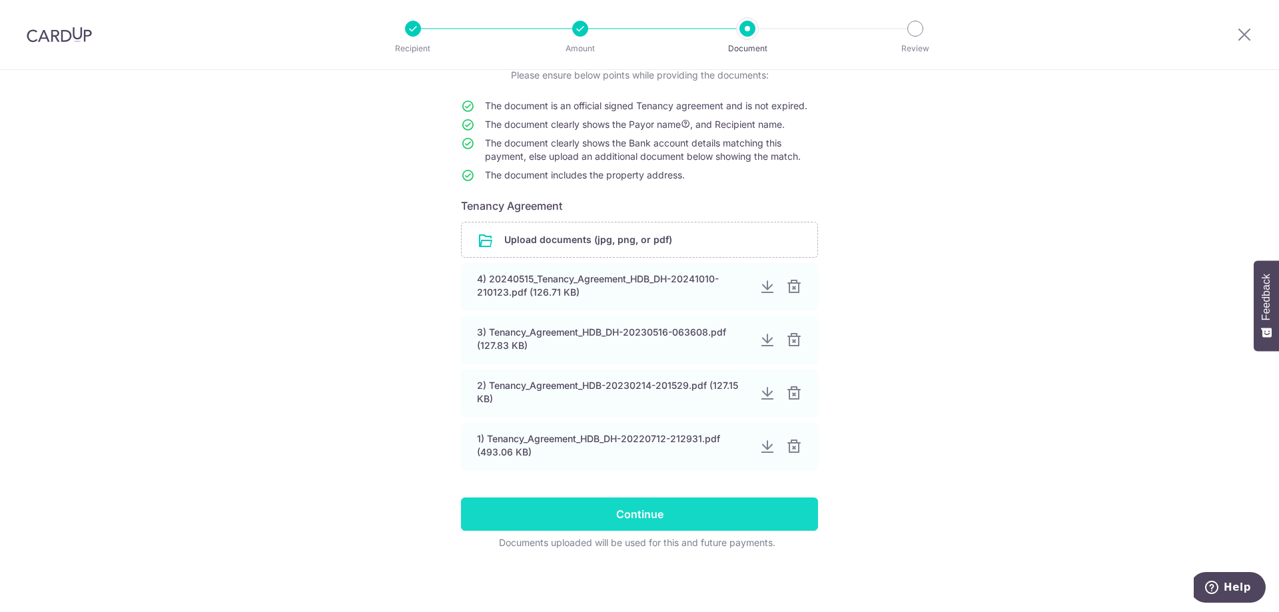
click at [631, 509] on input "Continue" at bounding box center [639, 514] width 357 height 33
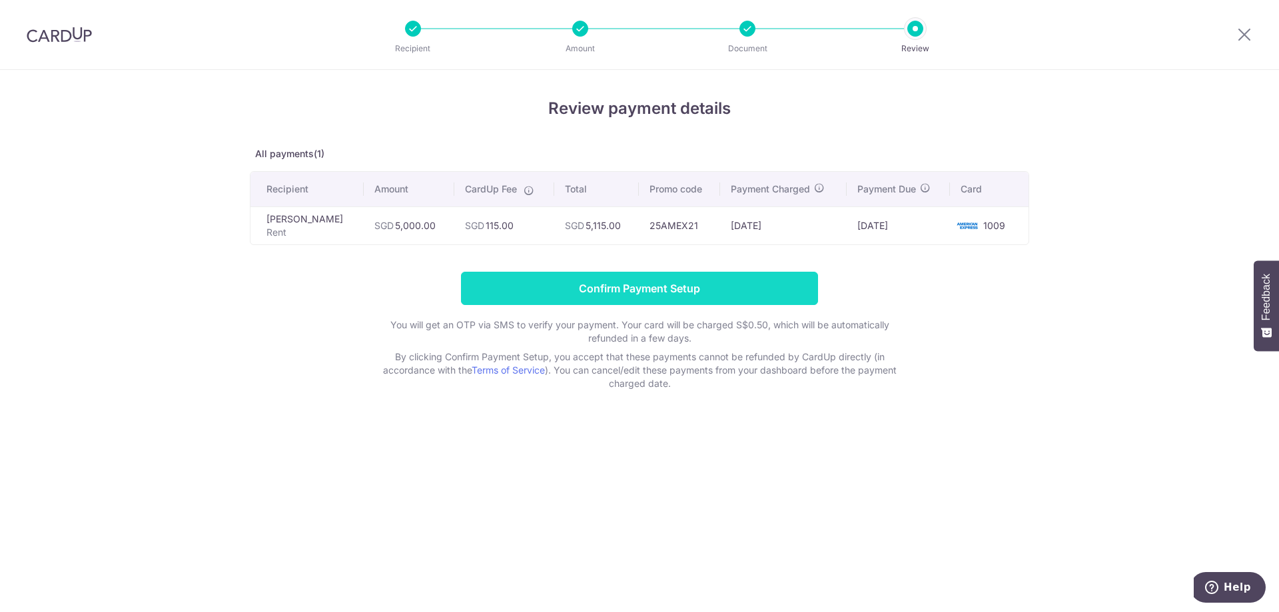
click at [702, 294] on input "Confirm Payment Setup" at bounding box center [639, 288] width 357 height 33
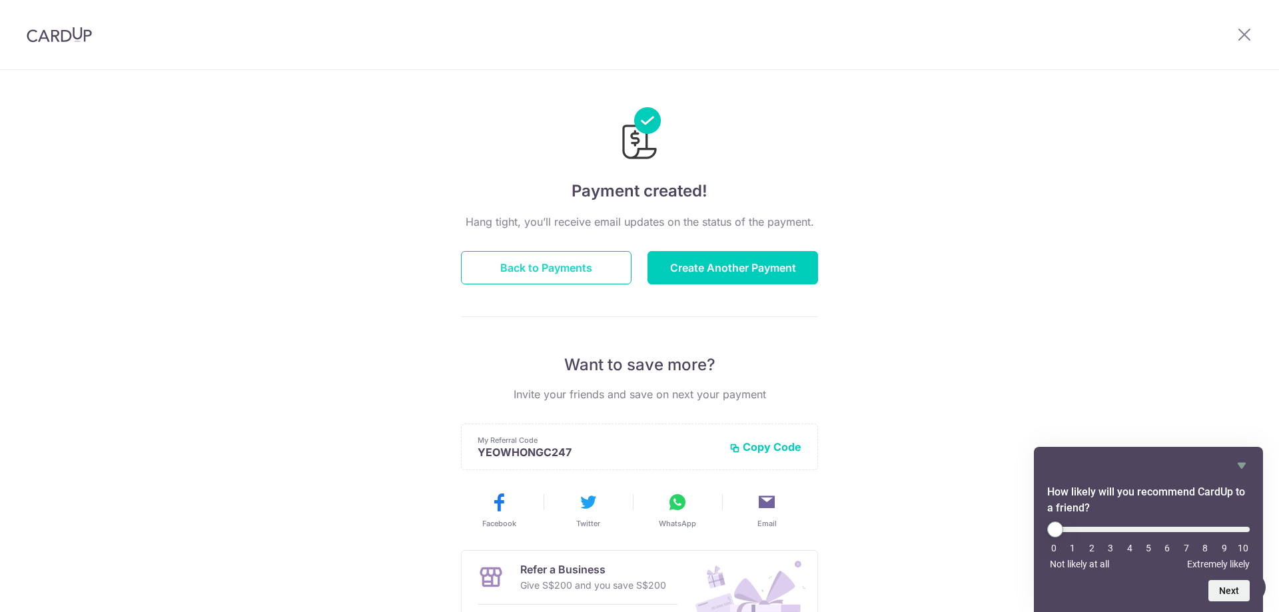
click at [575, 256] on button "Back to Payments" at bounding box center [546, 267] width 171 height 33
